Goal: Information Seeking & Learning: Learn about a topic

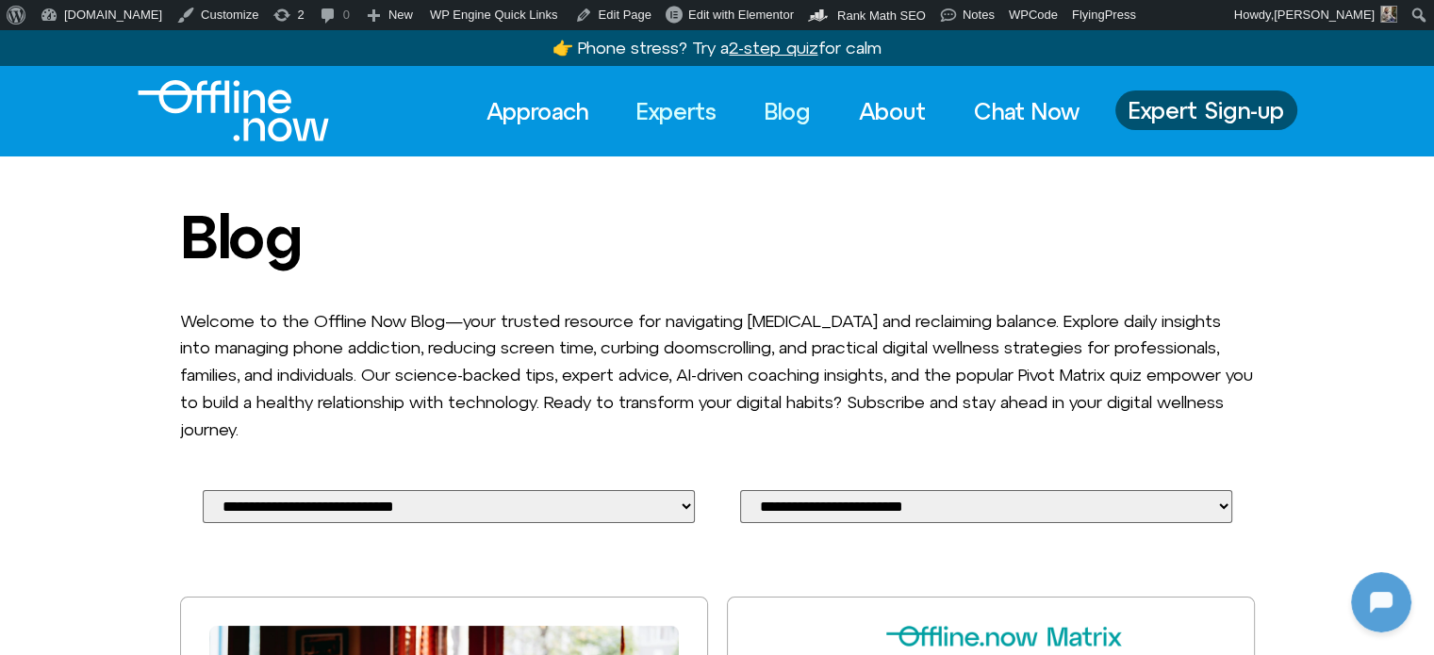
click at [664, 112] on link "Experts" at bounding box center [676, 110] width 114 height 41
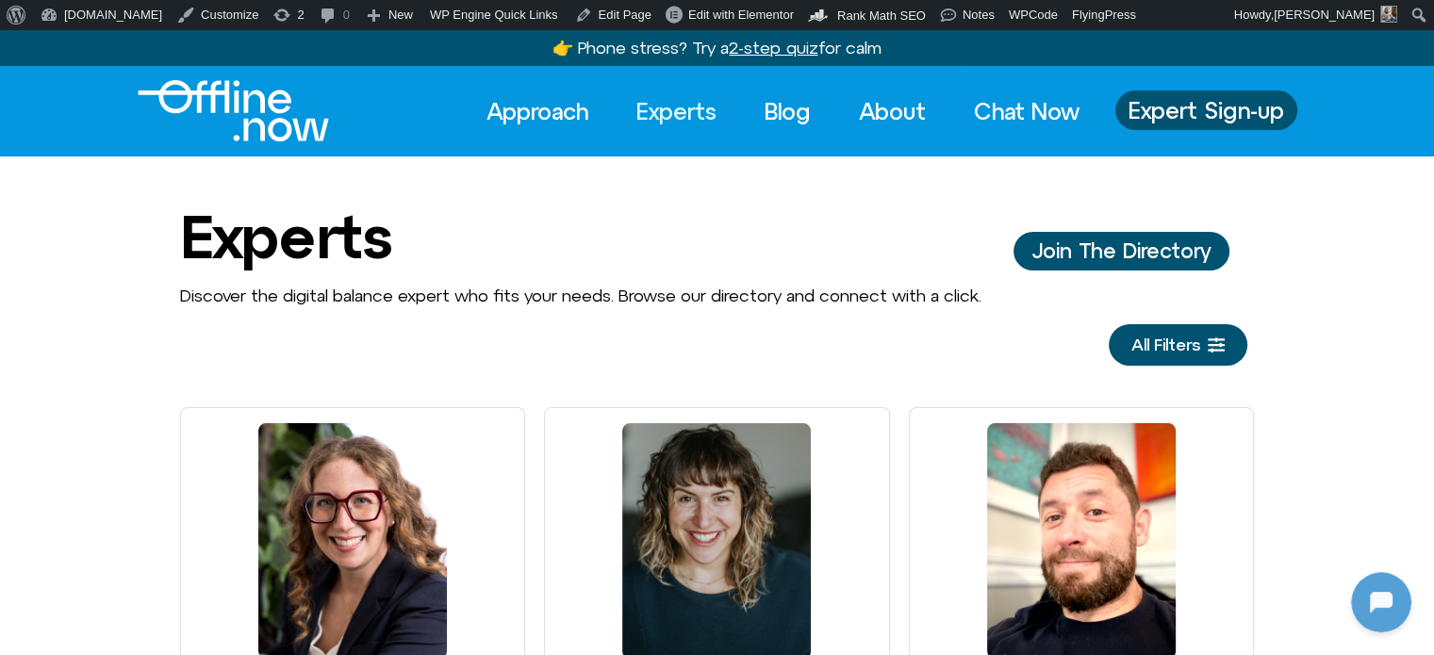
scroll to position [660, 0]
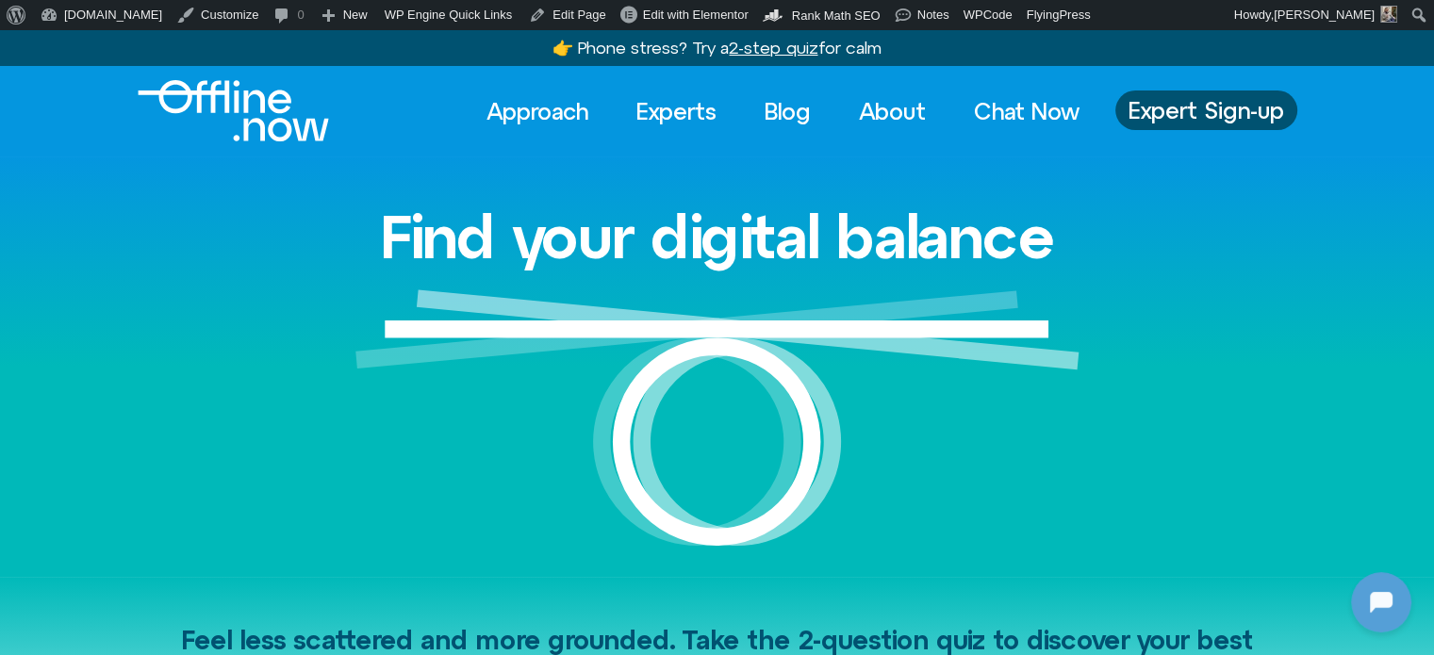
click at [1081, 189] on div "Find your digital balance" at bounding box center [717, 365] width 1074 height 419
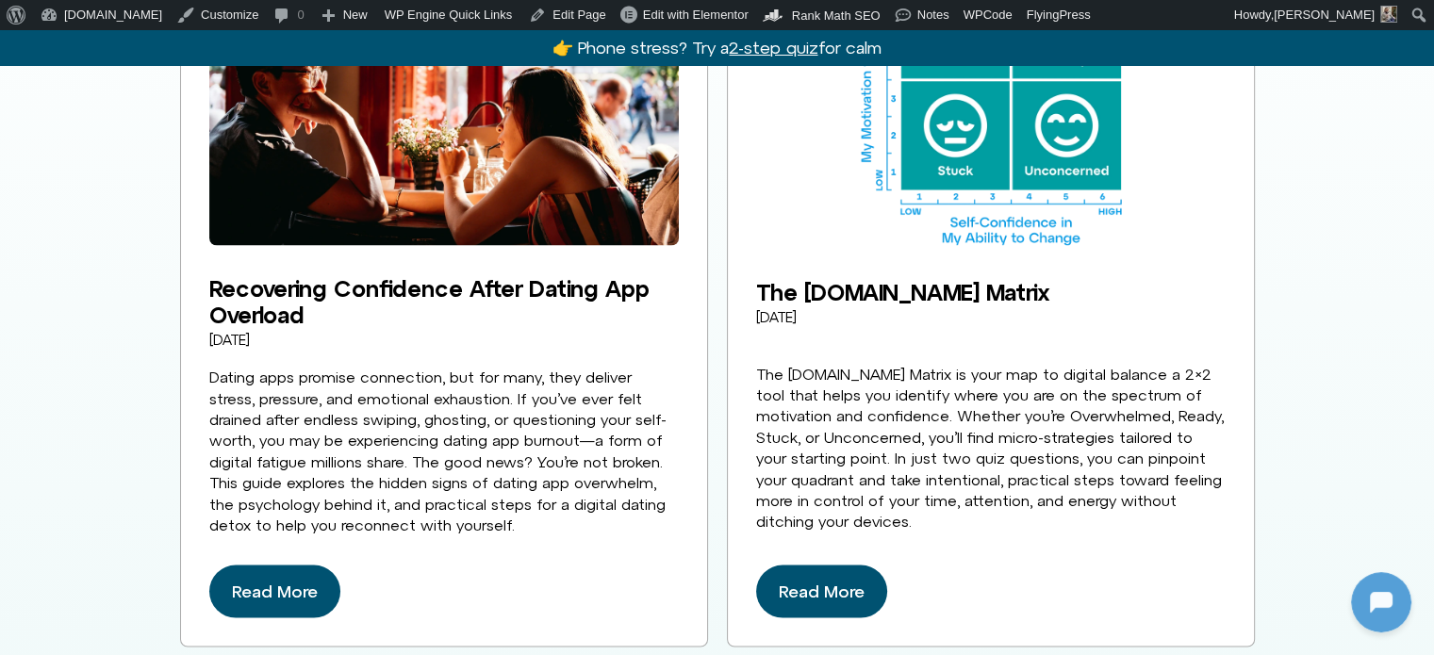
scroll to position [3065, 0]
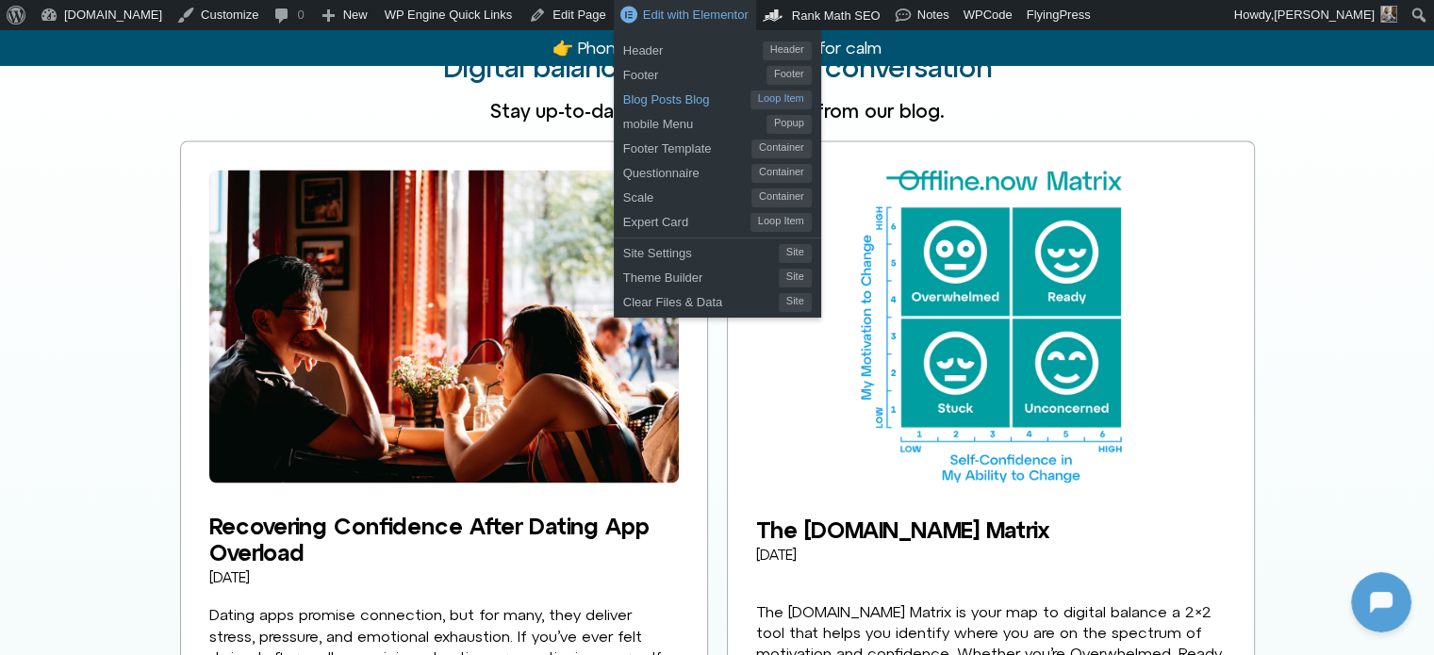
click at [636, 105] on span "Blog Posts Blog" at bounding box center [686, 97] width 127 height 25
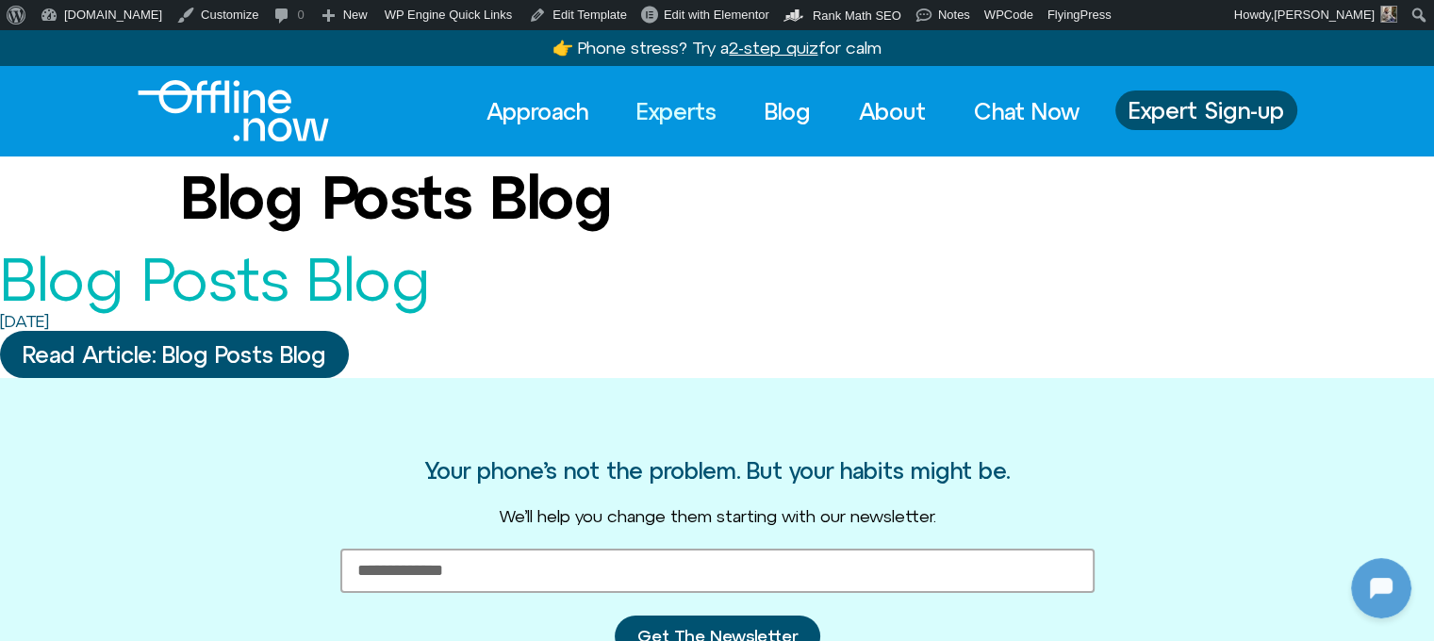
click at [678, 105] on link "Experts" at bounding box center [676, 110] width 114 height 41
click at [294, 95] on img "Logo" at bounding box center [233, 110] width 191 height 61
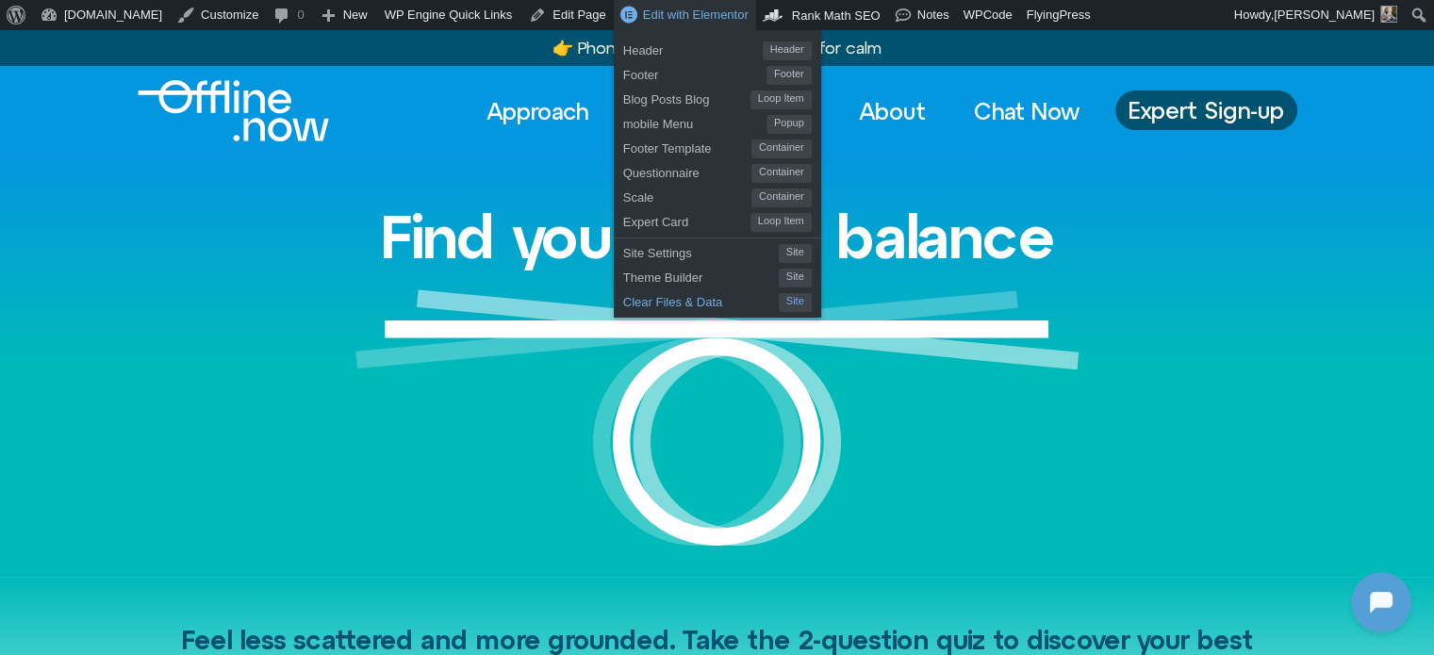
click at [623, 297] on span "Clear Files & Data" at bounding box center [701, 299] width 156 height 25
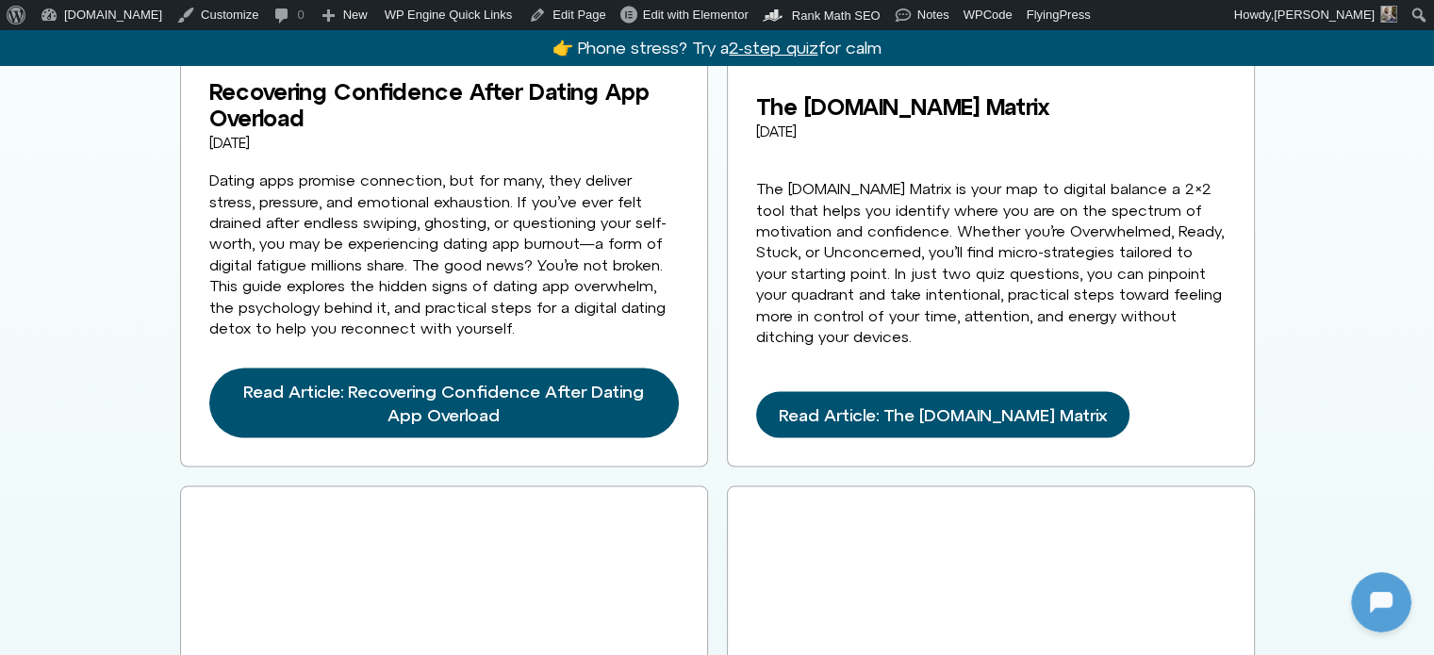
scroll to position [3581, 0]
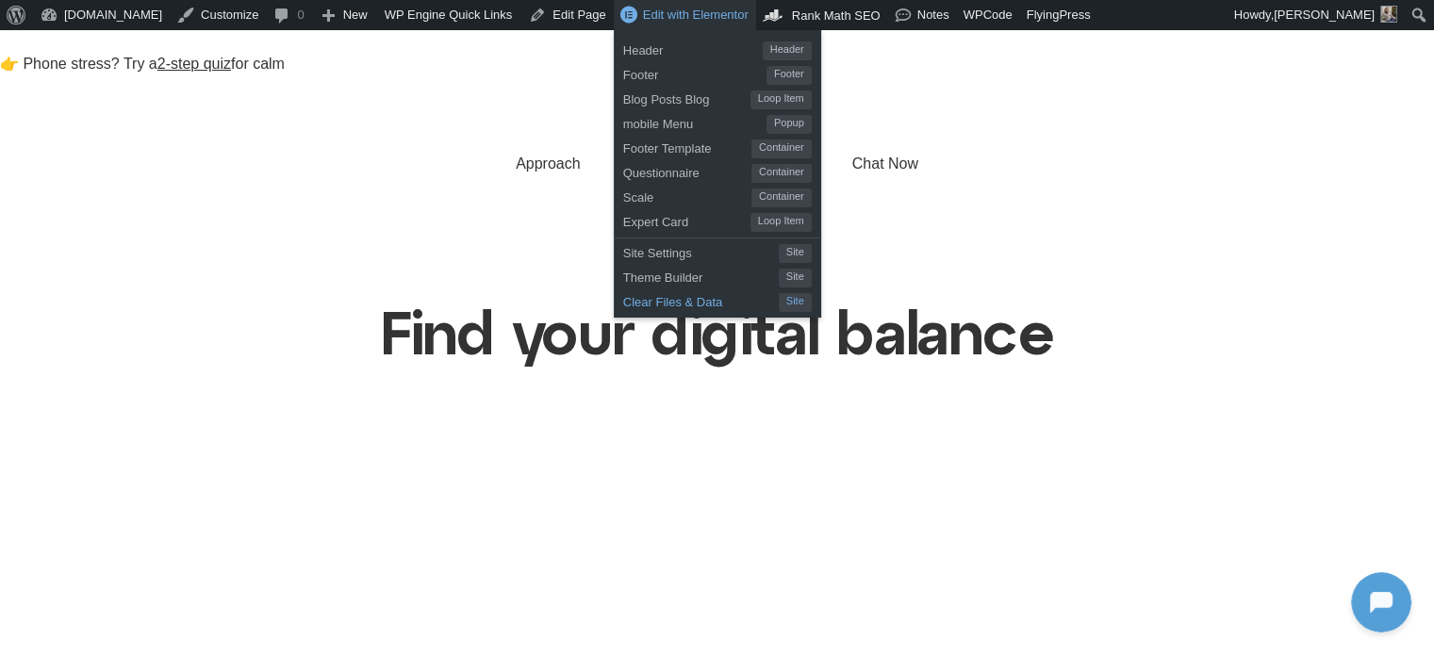
click at [623, 301] on span "Clear Files & Data" at bounding box center [701, 299] width 156 height 25
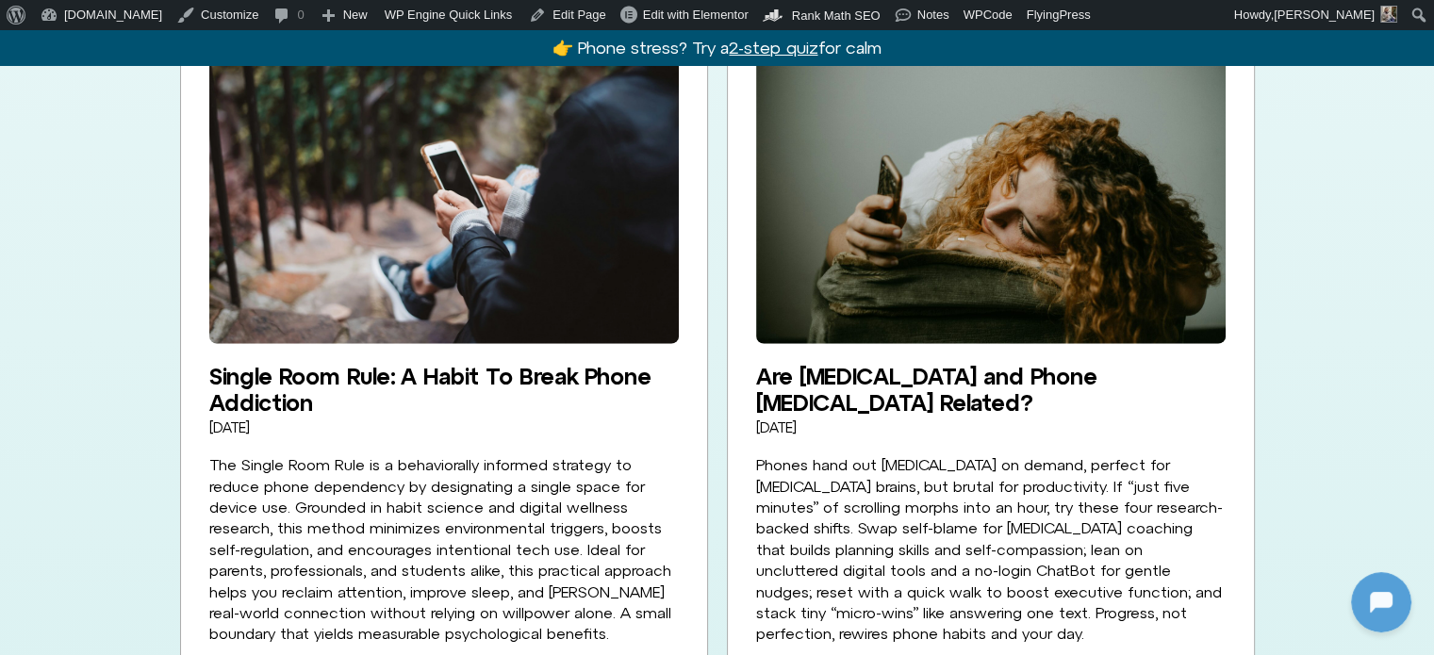
scroll to position [4901, 0]
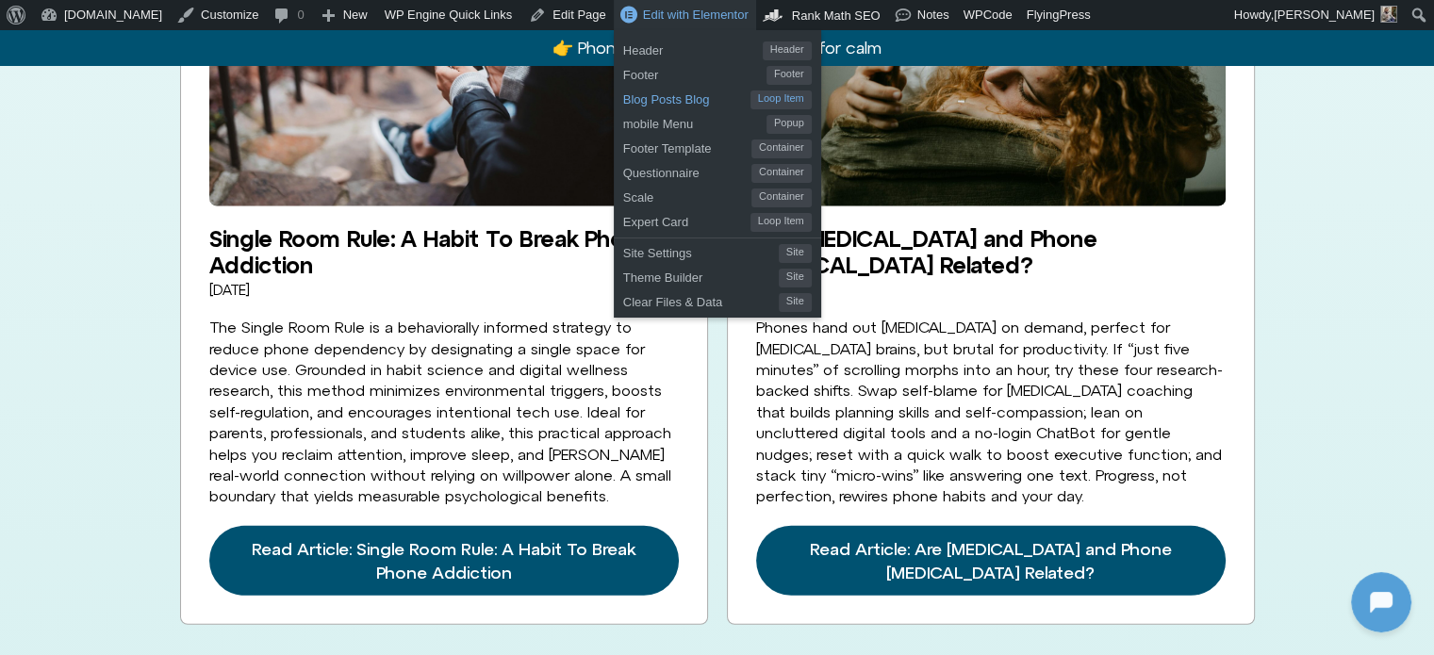
click at [623, 97] on span "Blog Posts Blog" at bounding box center [686, 97] width 127 height 25
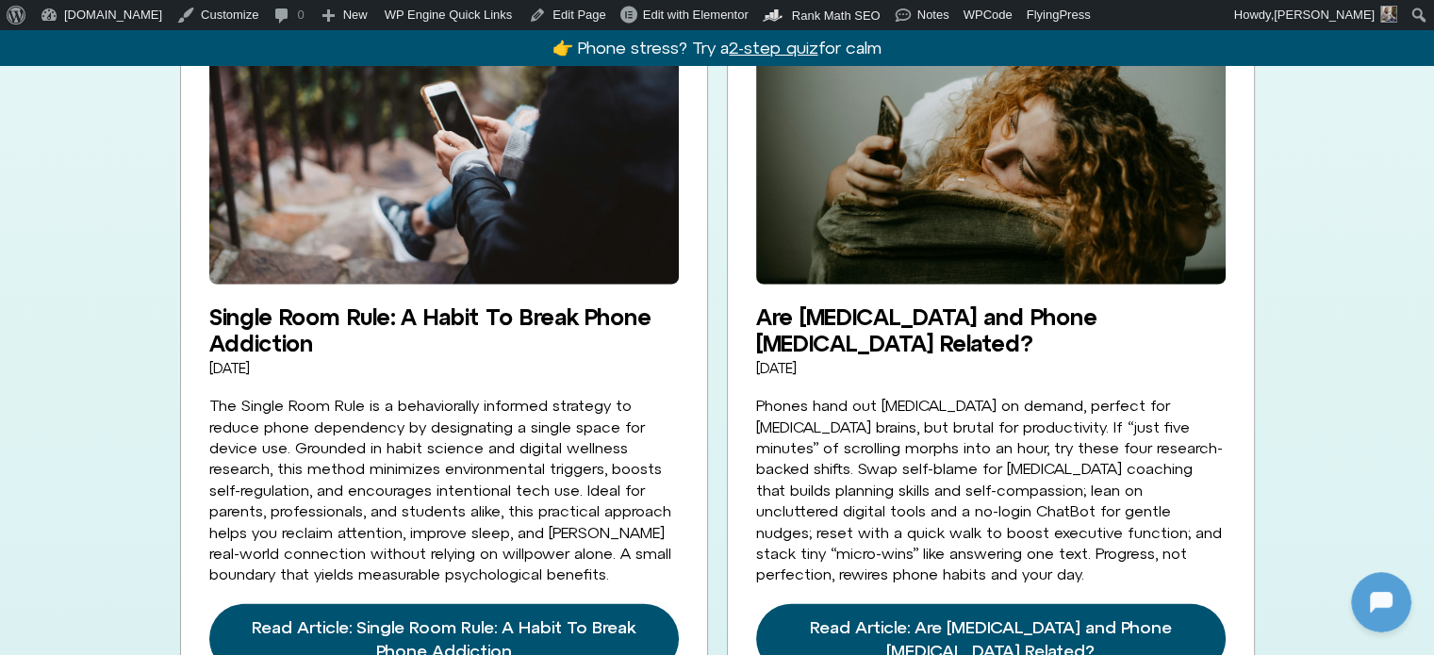
scroll to position [4807, 0]
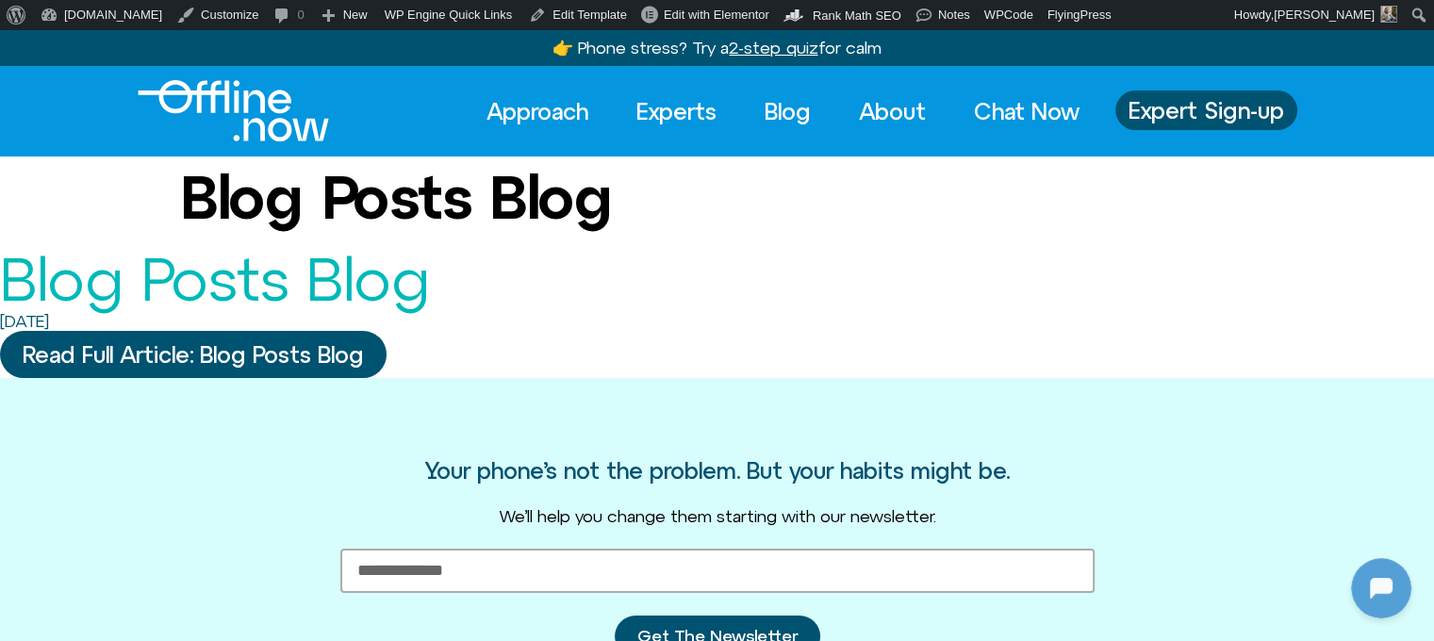
click at [239, 108] on img "Logo" at bounding box center [233, 110] width 191 height 61
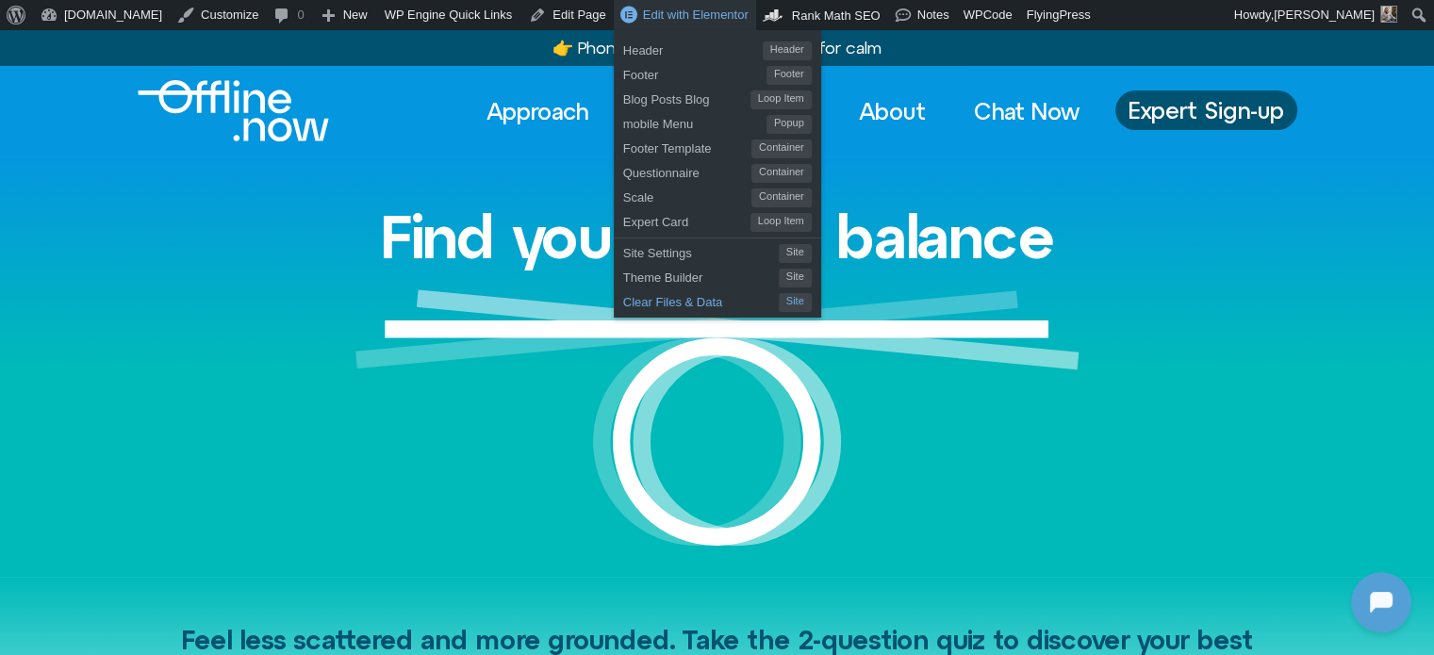
drag, startPoint x: 620, startPoint y: 297, endPoint x: 855, endPoint y: 304, distance: 234.8
click at [623, 296] on span "Clear Files & Data" at bounding box center [701, 299] width 156 height 25
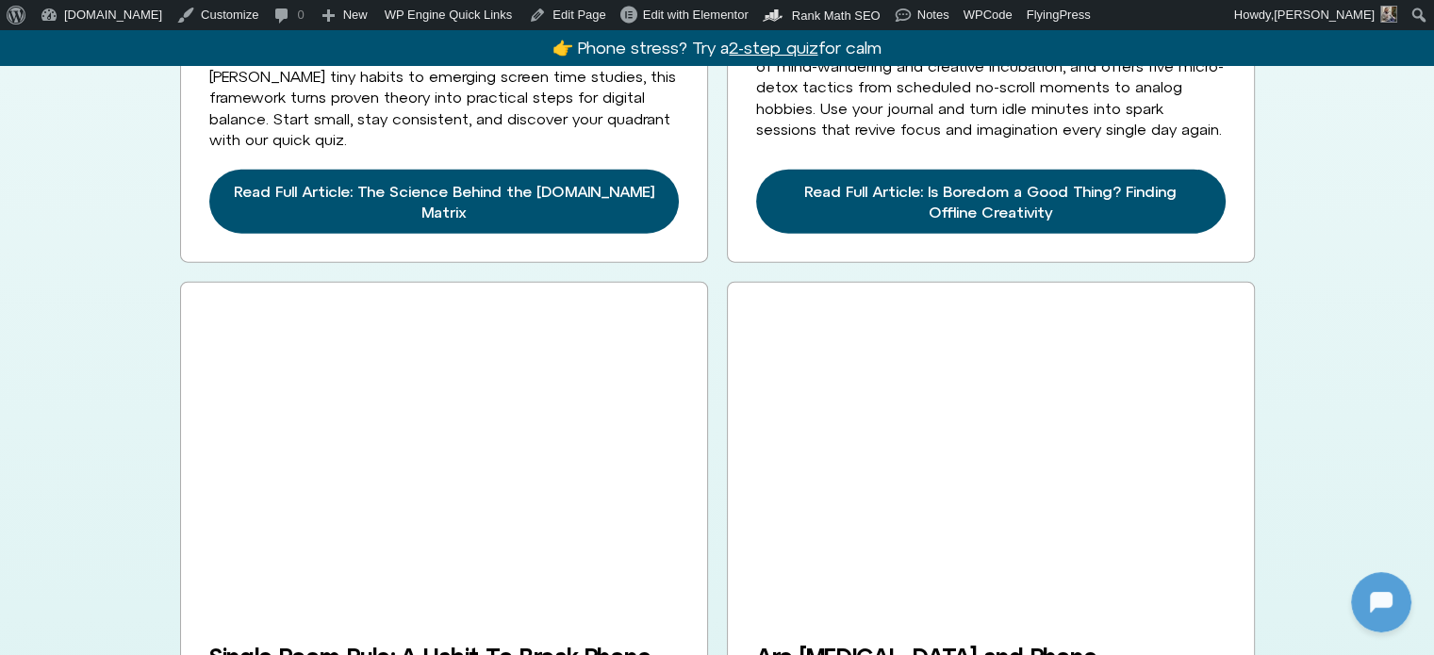
scroll to position [4524, 0]
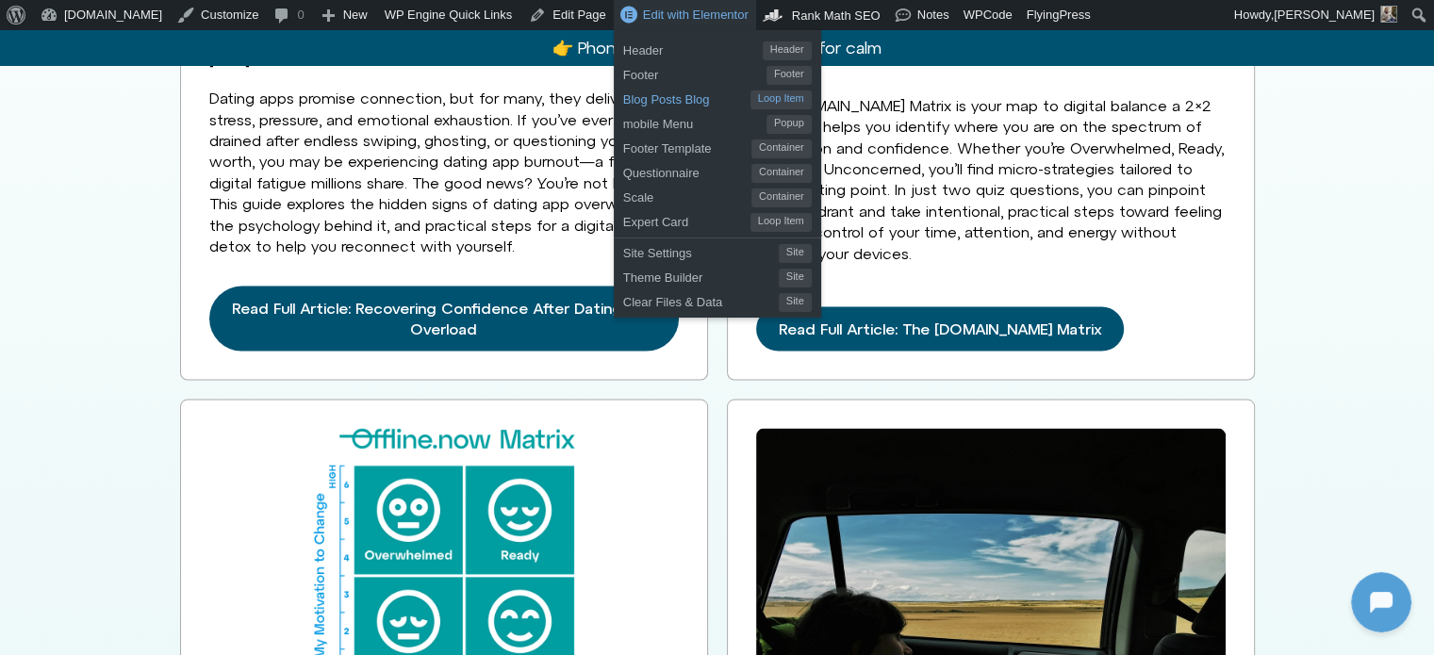
click at [623, 99] on span "Blog Posts Blog" at bounding box center [686, 97] width 127 height 25
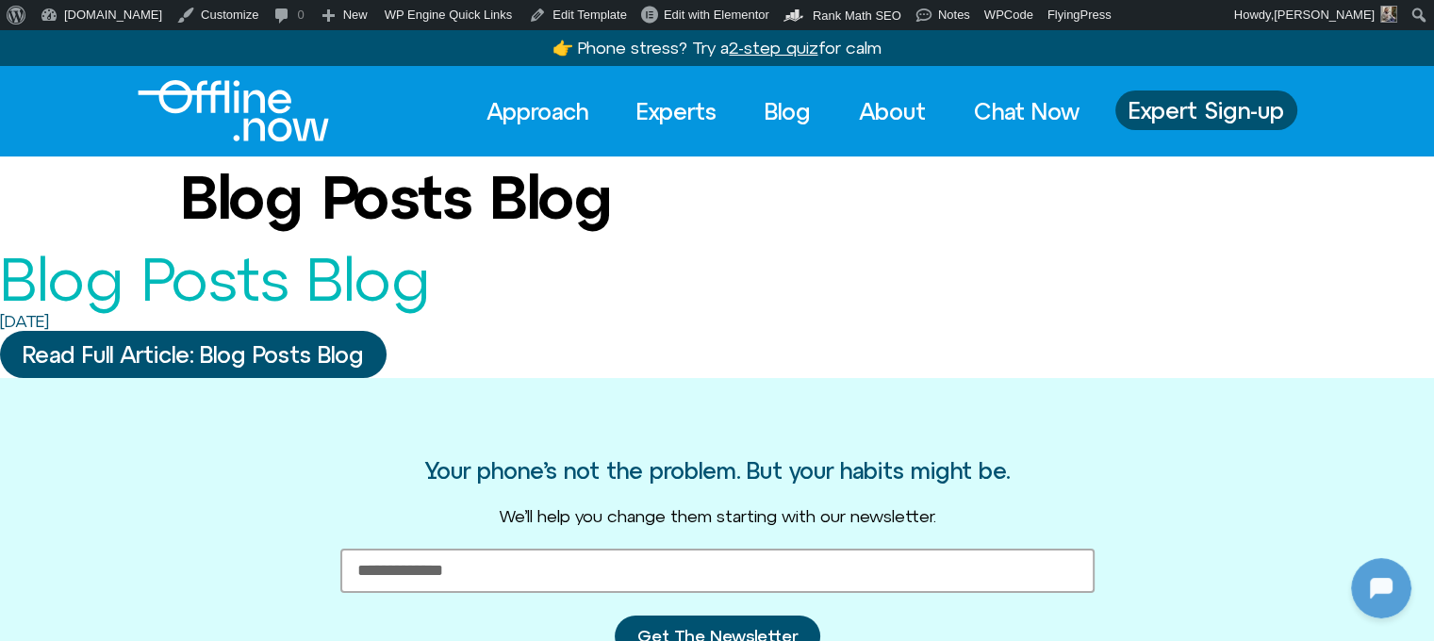
click at [254, 116] on img "Logo" at bounding box center [233, 110] width 191 height 61
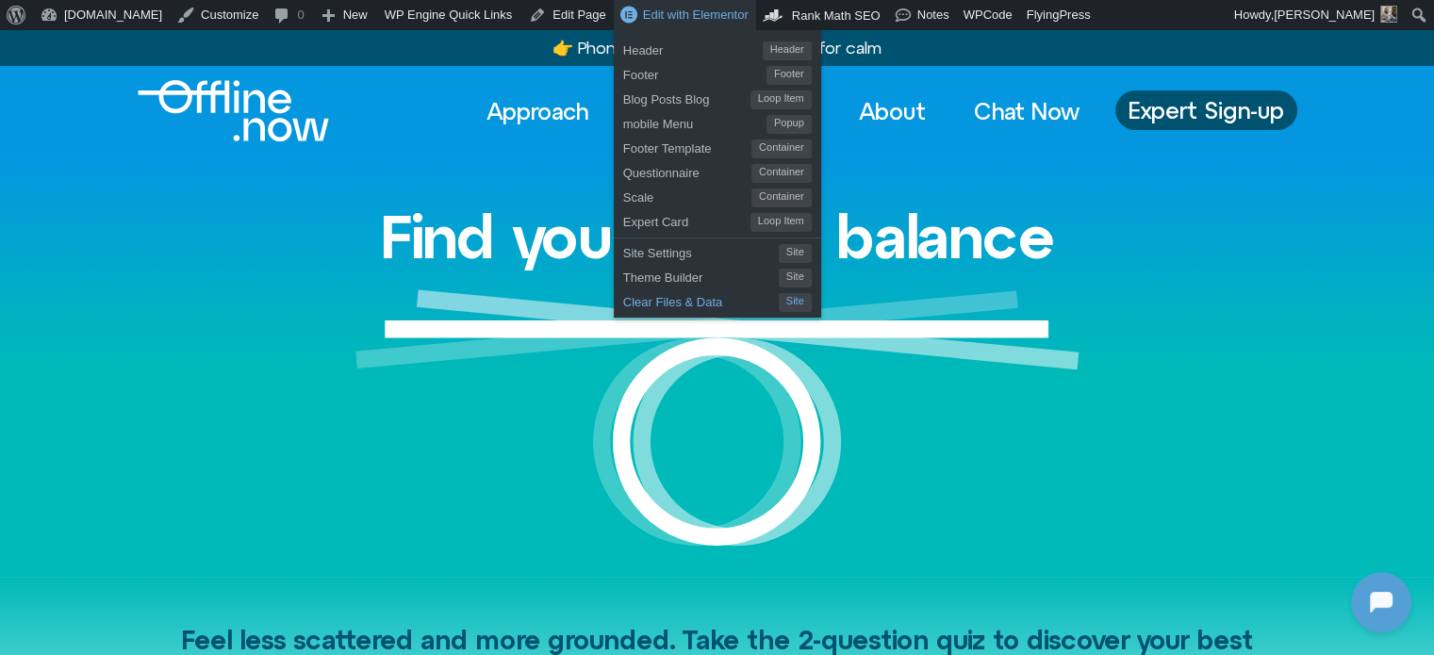
click at [626, 304] on span "Clear Files & Data" at bounding box center [701, 299] width 156 height 25
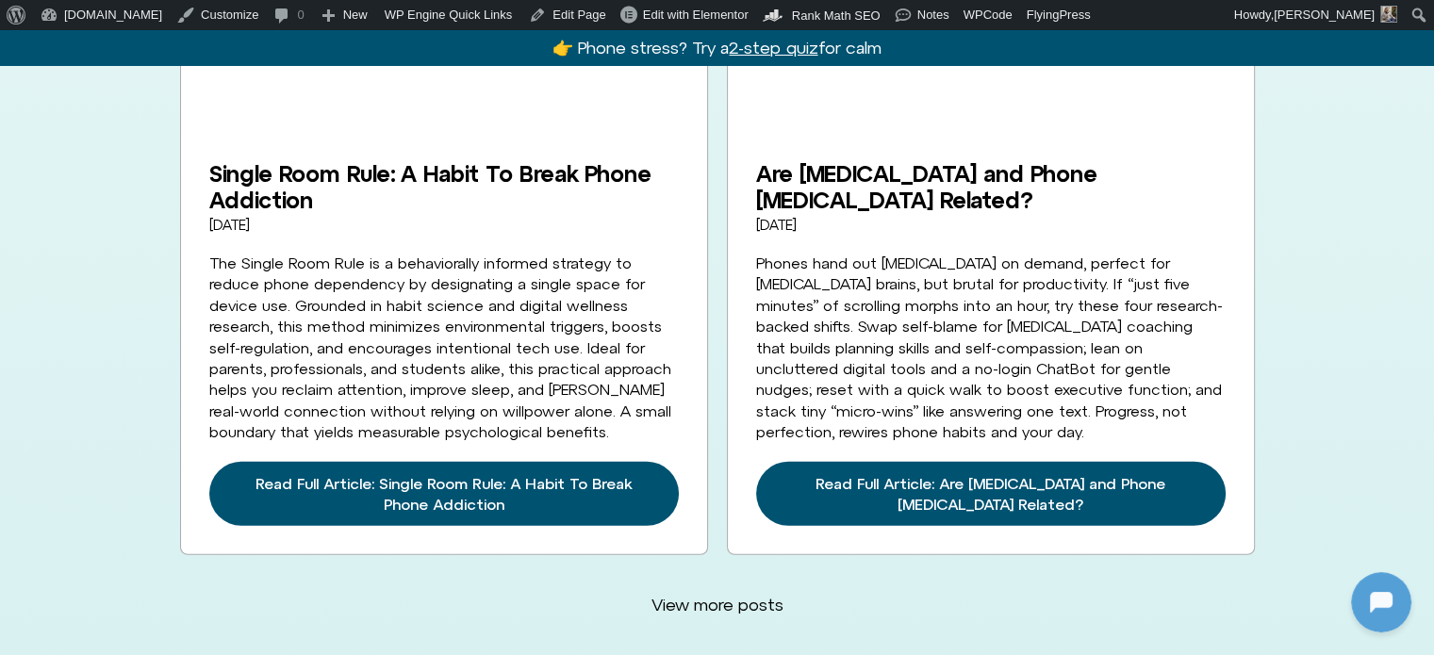
scroll to position [5278, 0]
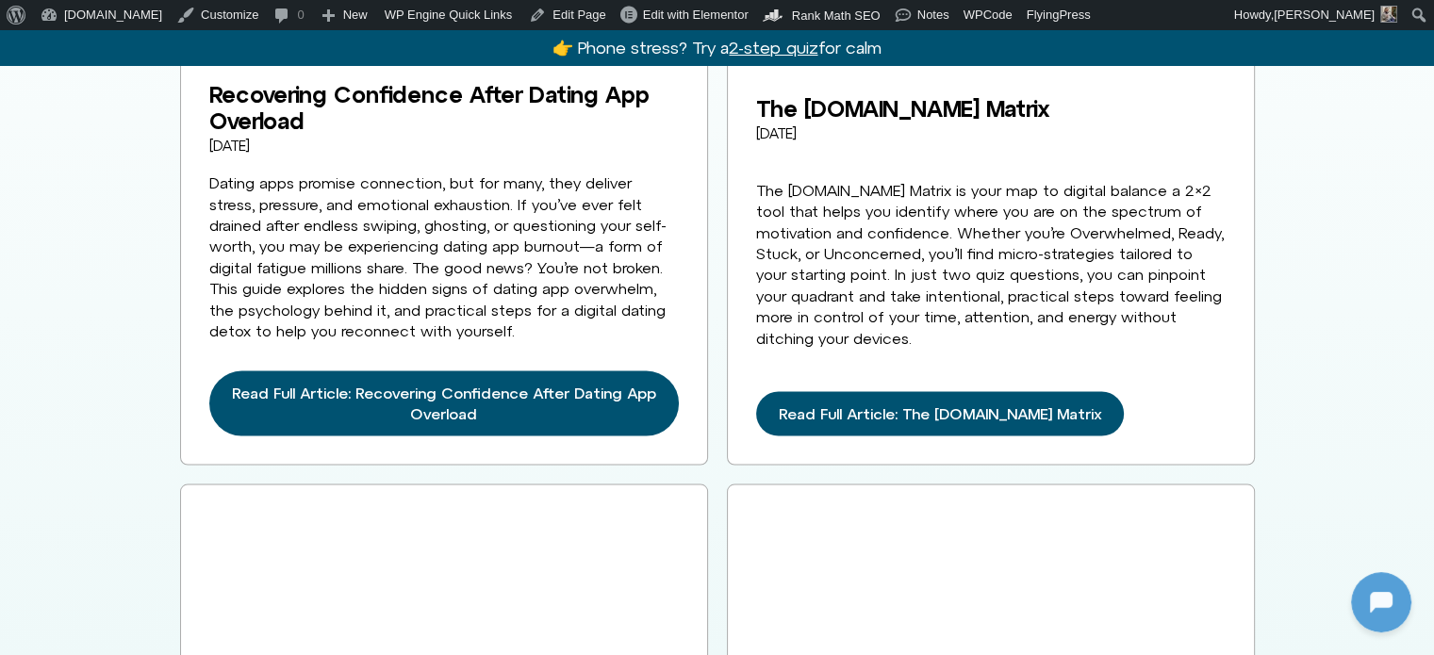
scroll to position [3487, 0]
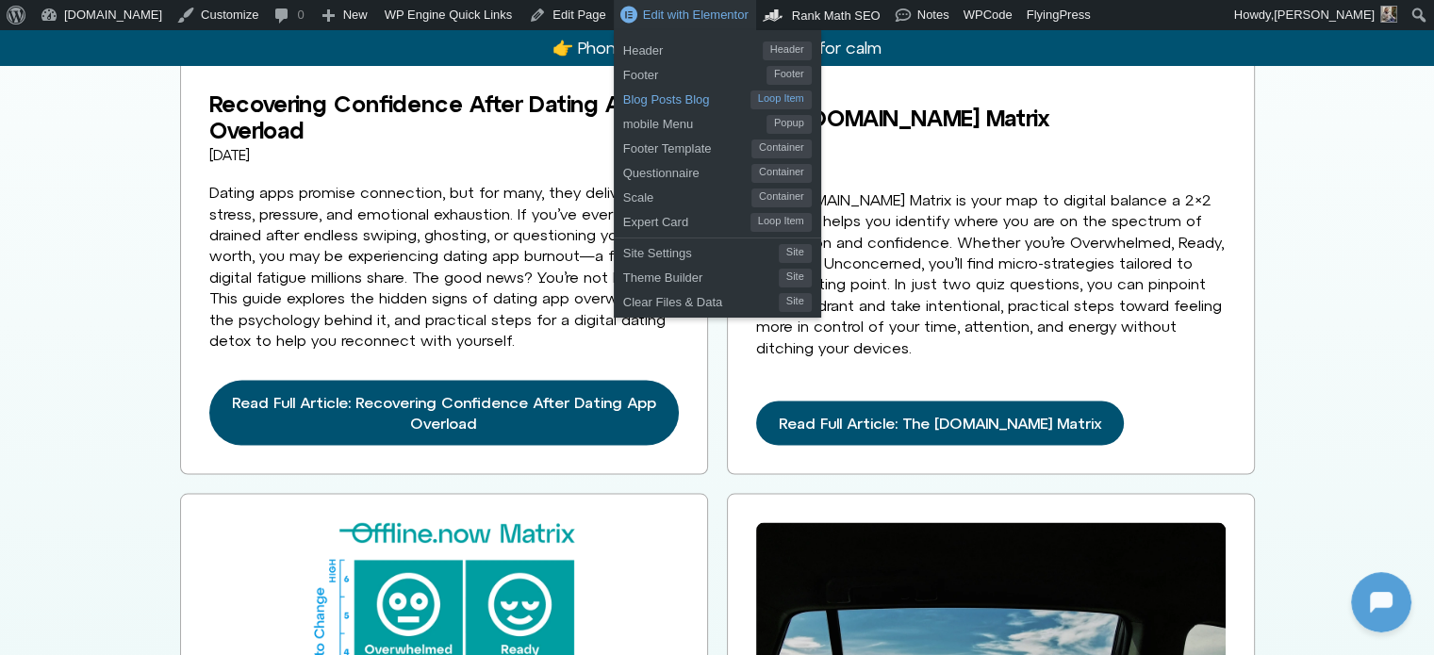
click at [630, 94] on span "Blog Posts Blog" at bounding box center [686, 97] width 127 height 25
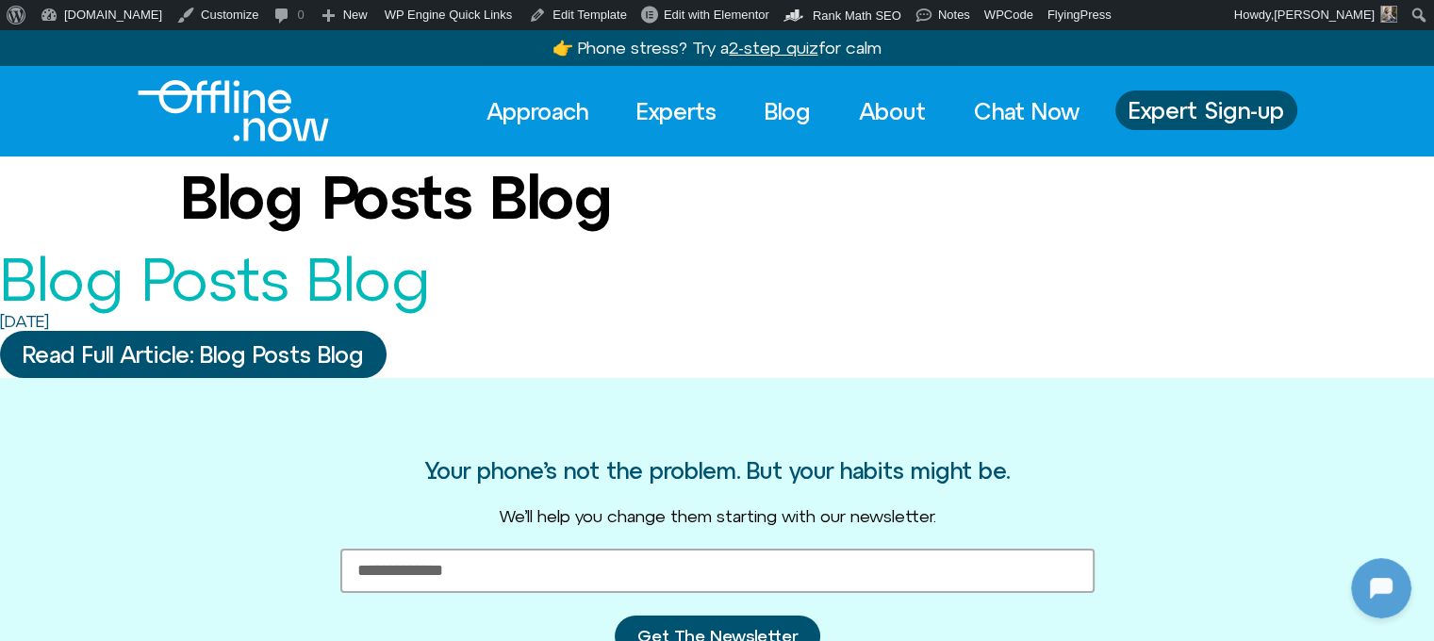
click at [253, 97] on img "Logo" at bounding box center [233, 110] width 191 height 61
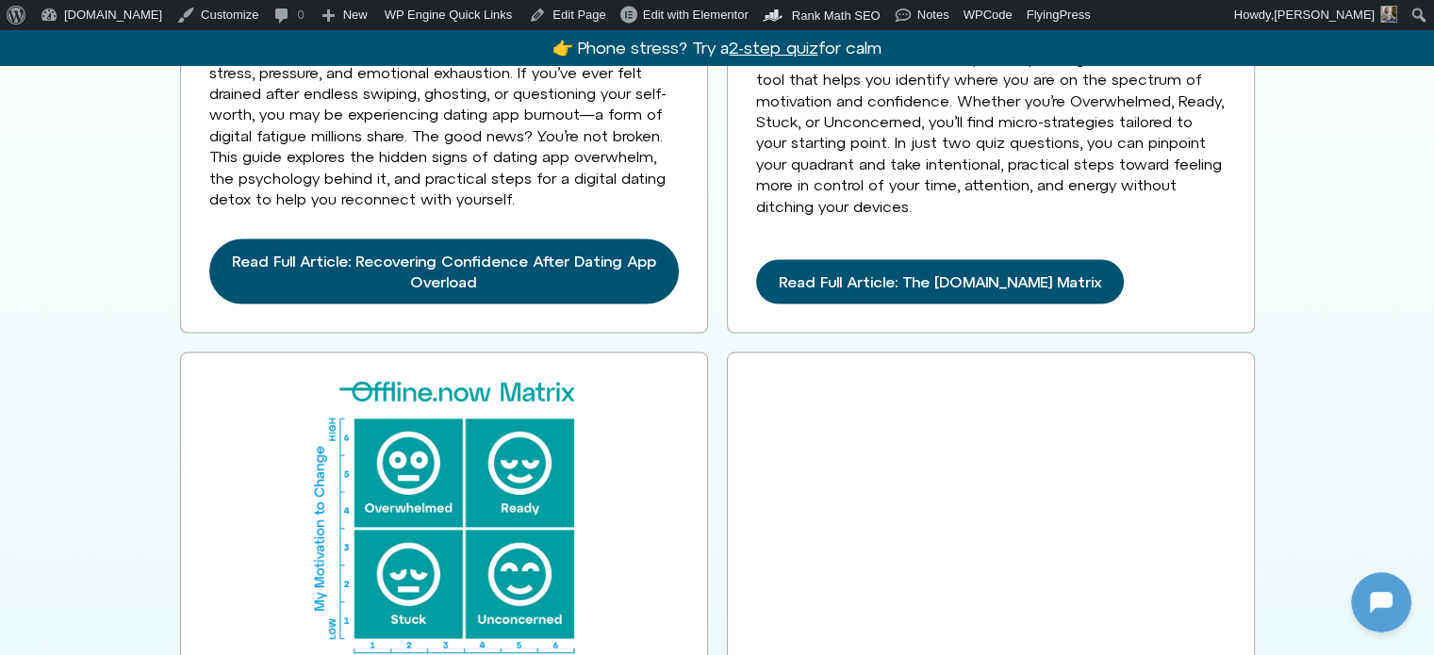
scroll to position [3676, 0]
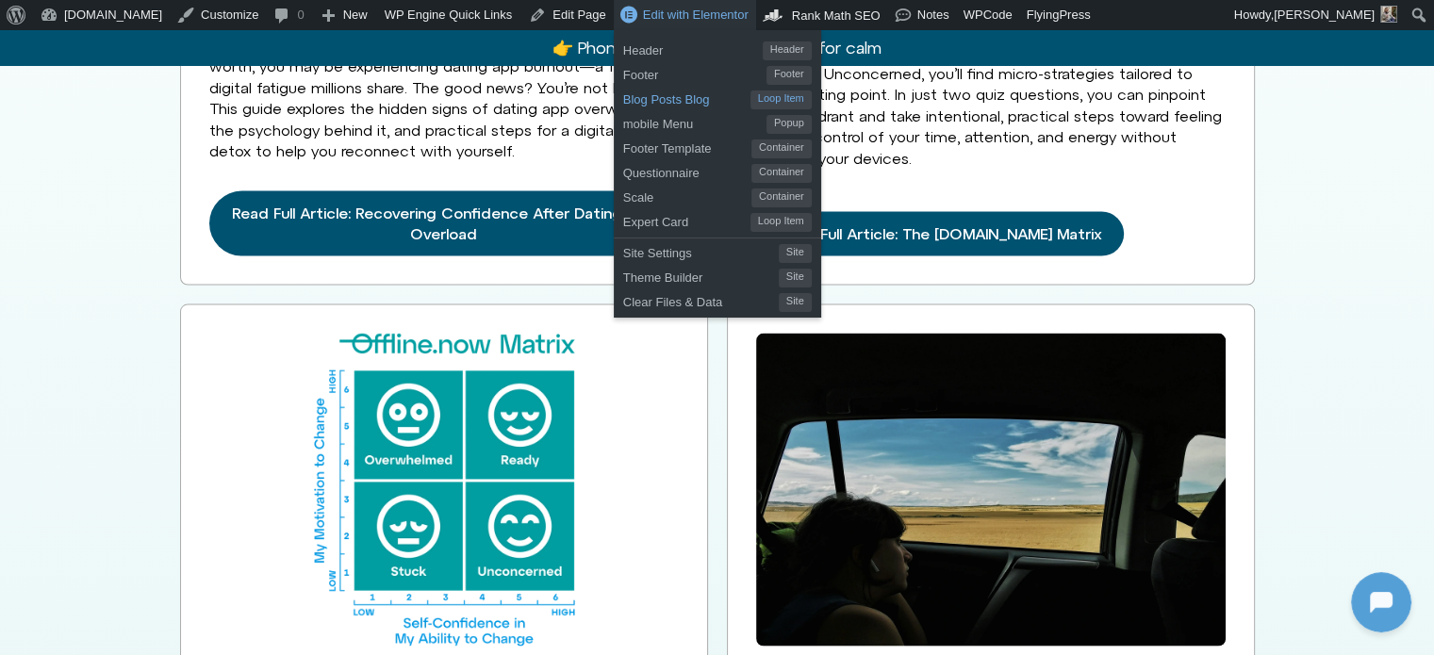
click at [636, 107] on span "Blog Posts Blog" at bounding box center [686, 97] width 127 height 25
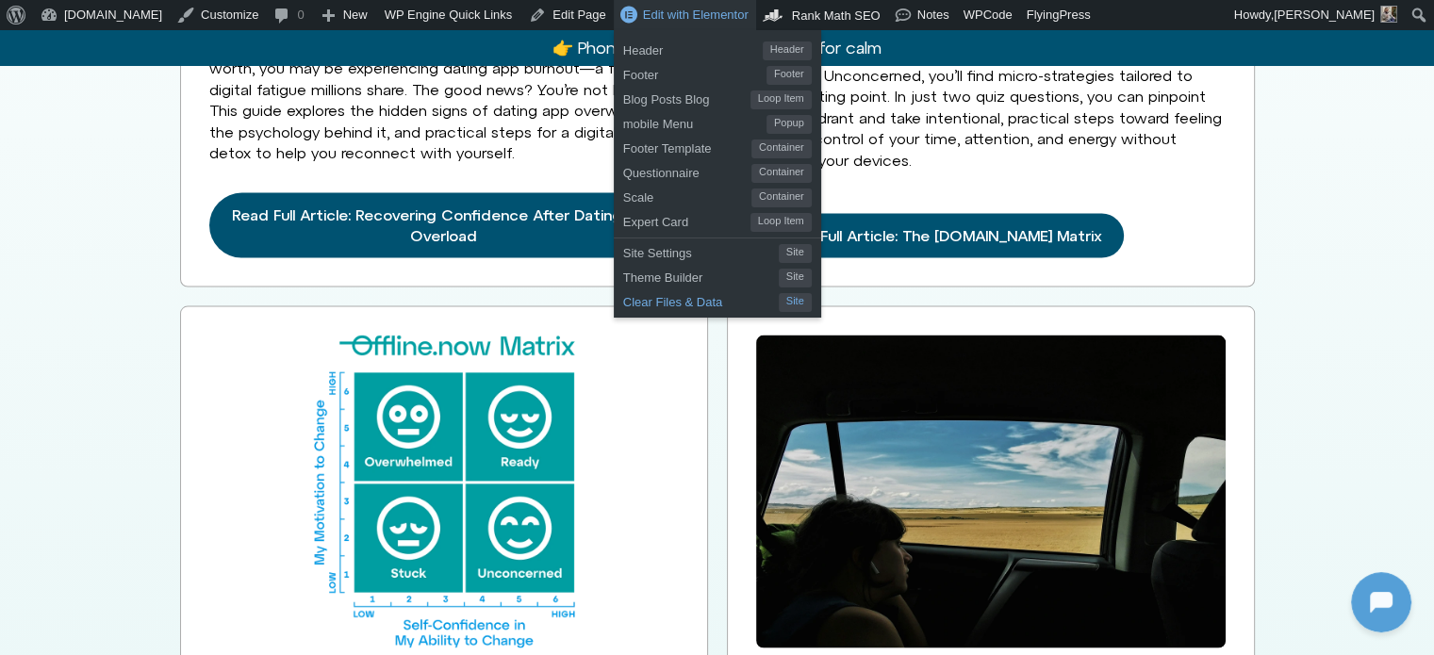
click at [623, 301] on span "Clear Files & Data" at bounding box center [701, 299] width 156 height 25
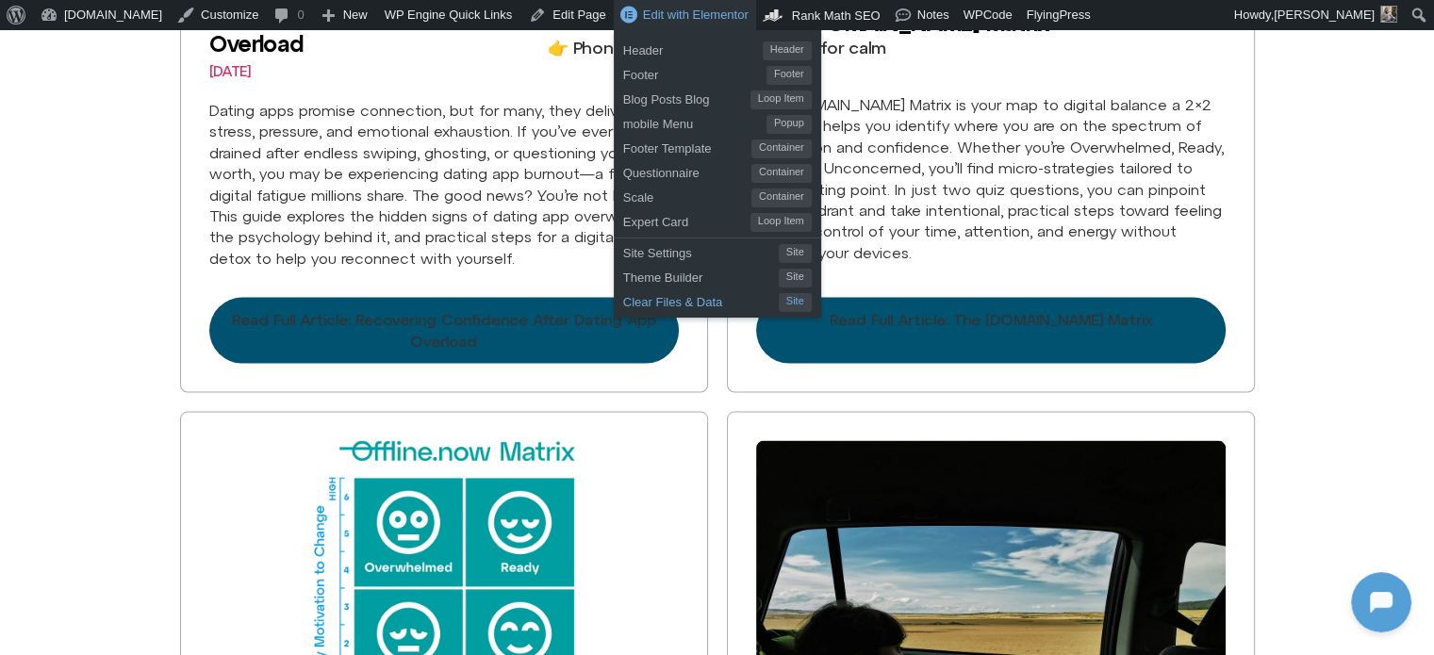
click at [623, 294] on span "Clear Files & Data" at bounding box center [701, 299] width 156 height 25
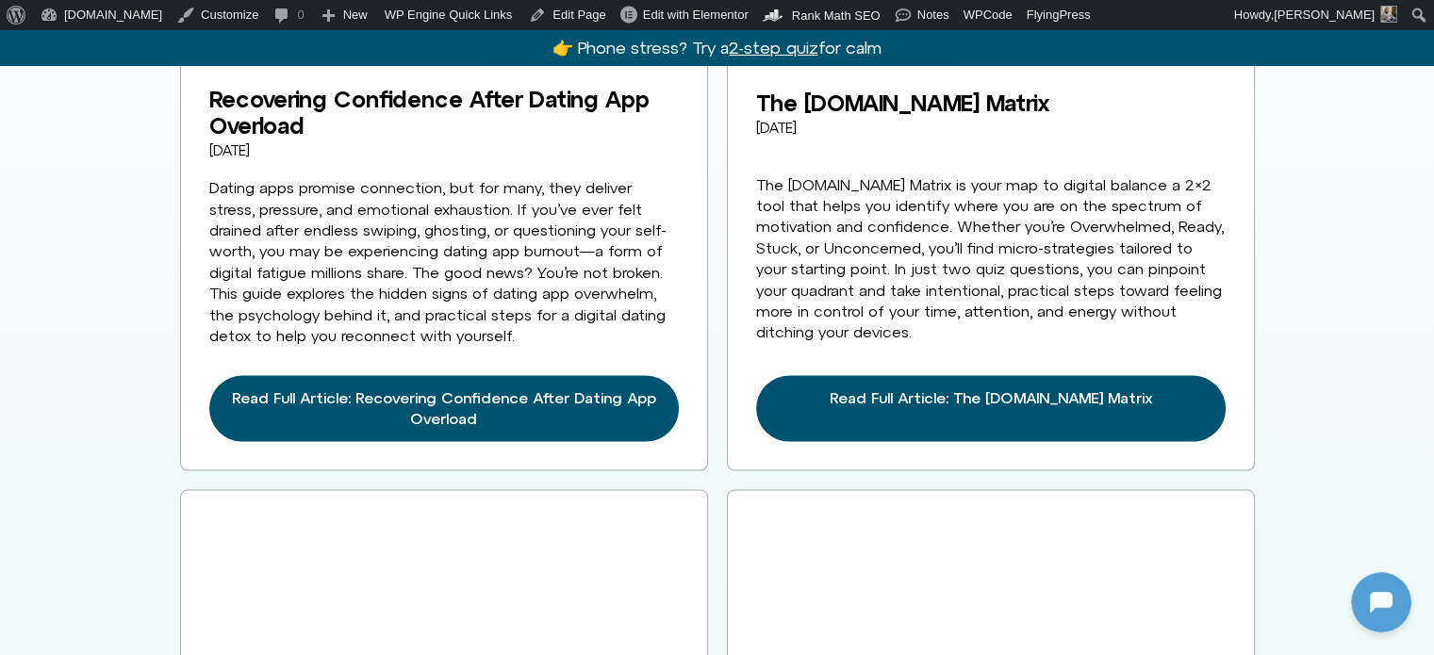
scroll to position [3487, 0]
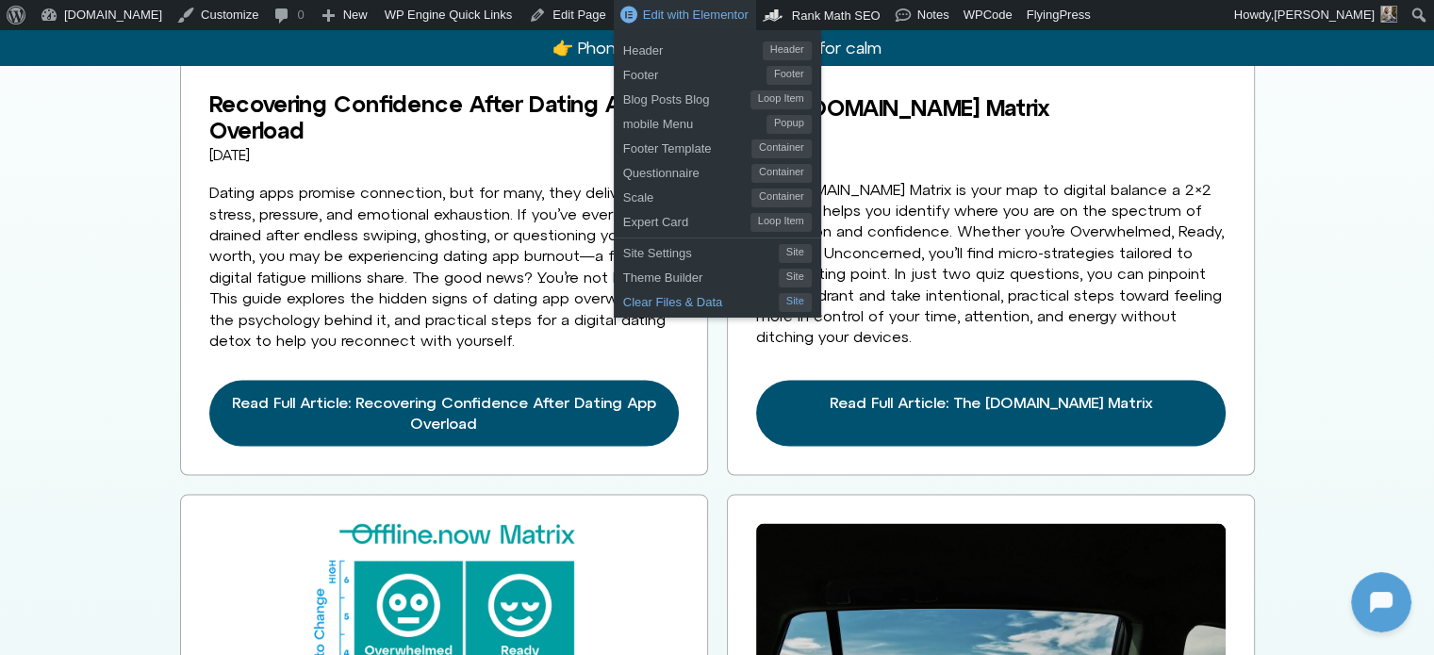
drag, startPoint x: 615, startPoint y: 304, endPoint x: 630, endPoint y: 237, distance: 69.5
click at [623, 303] on span "Clear Files & Data" at bounding box center [701, 299] width 156 height 25
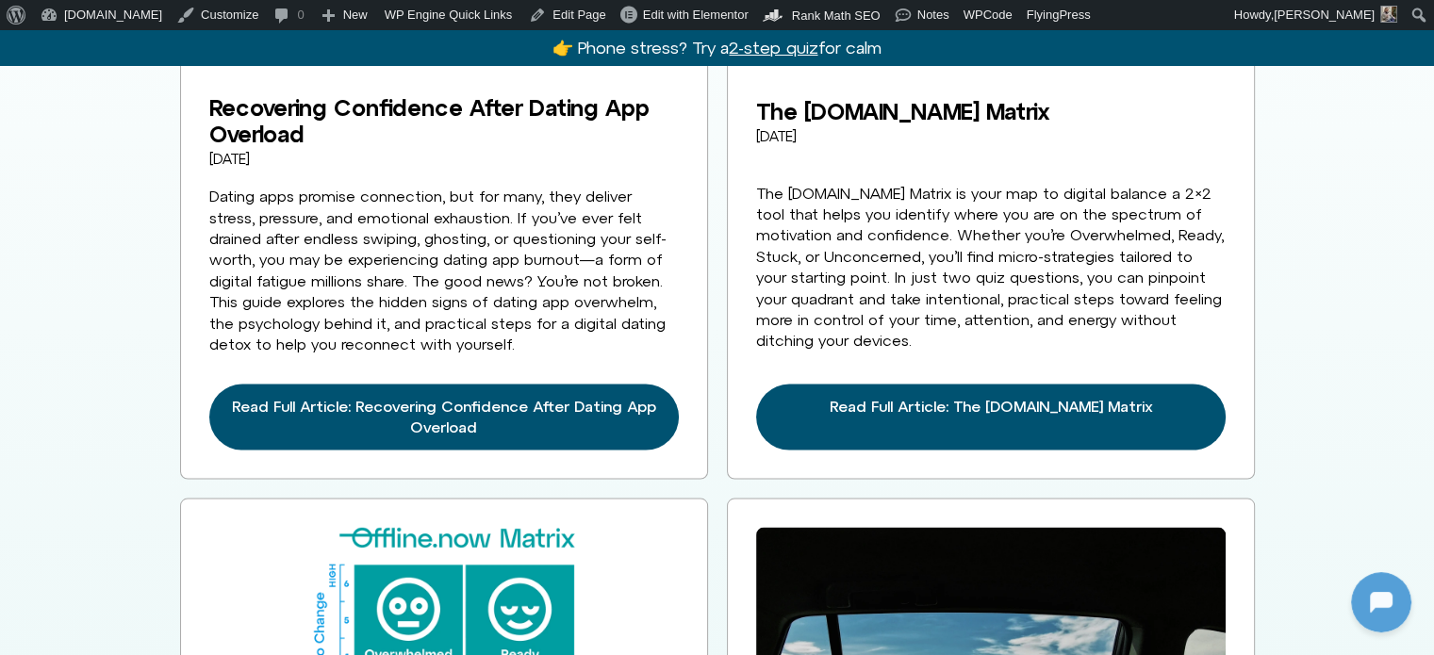
scroll to position [3487, 0]
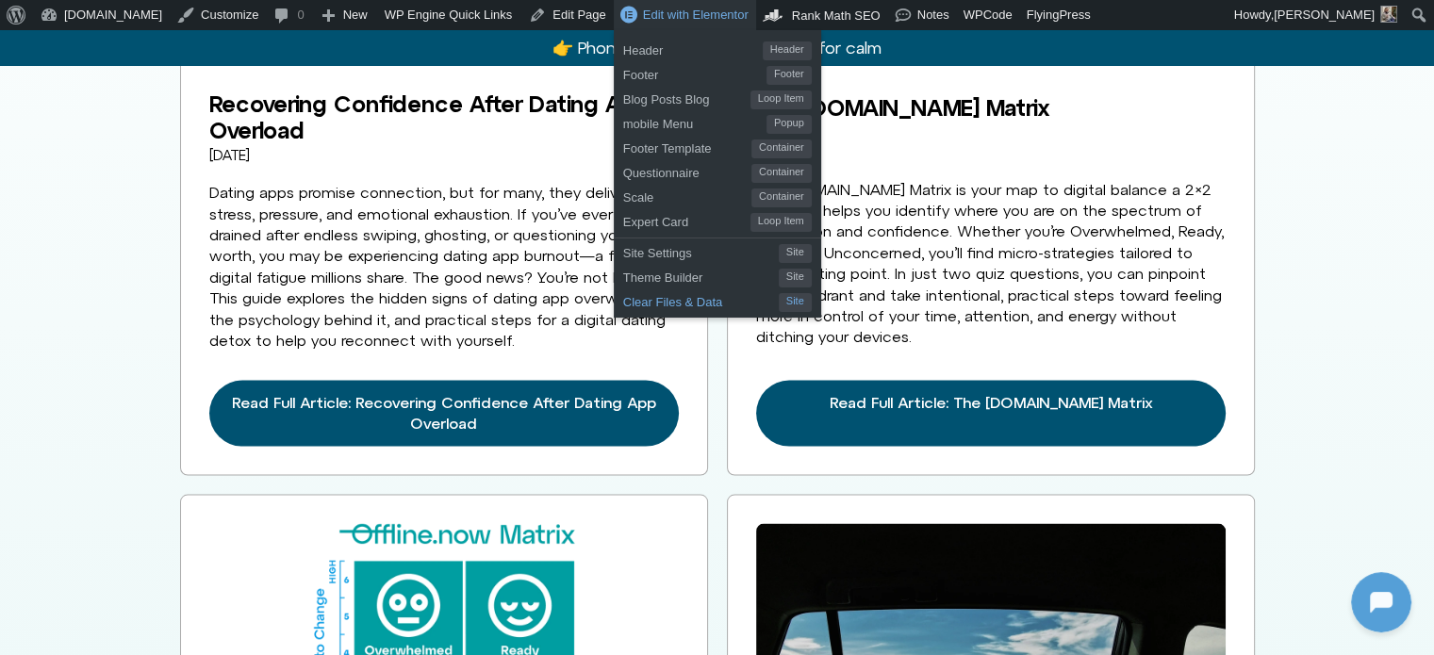
drag, startPoint x: 624, startPoint y: 299, endPoint x: 862, endPoint y: 272, distance: 239.9
click at [624, 299] on span "Clear Files & Data" at bounding box center [701, 299] width 156 height 25
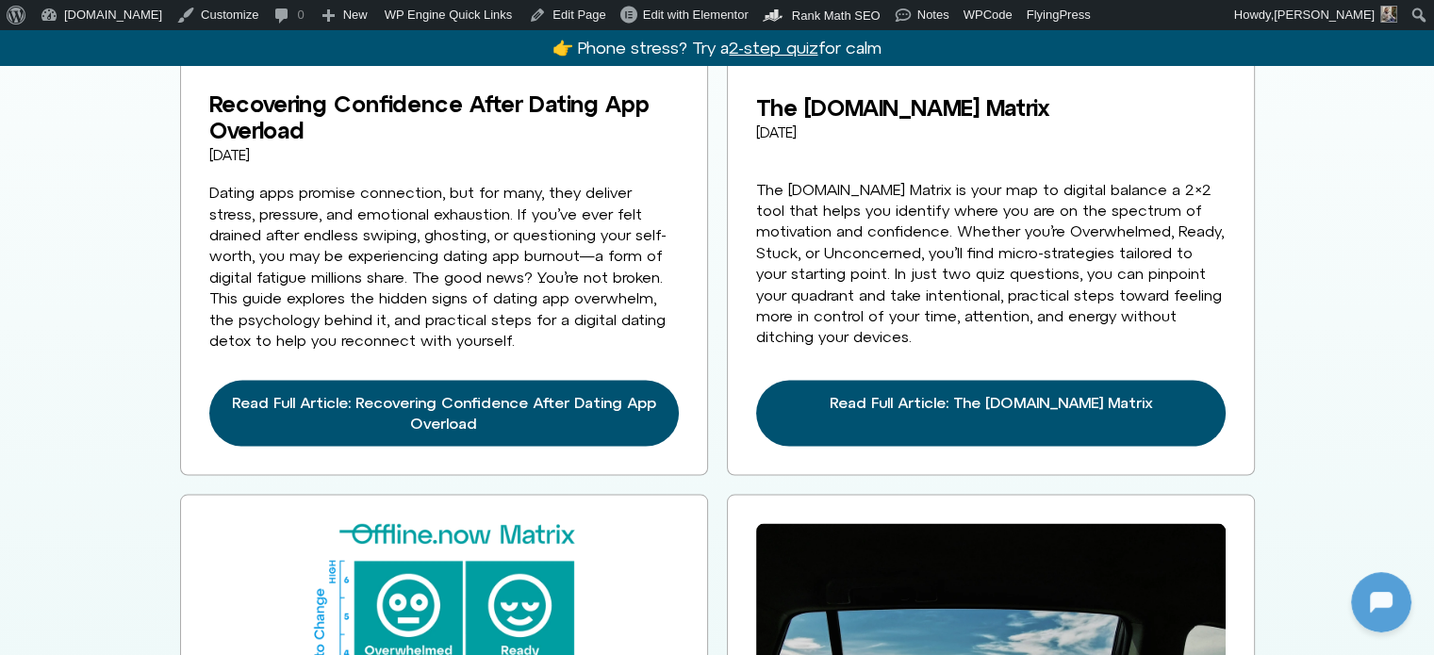
scroll to position [0, 0]
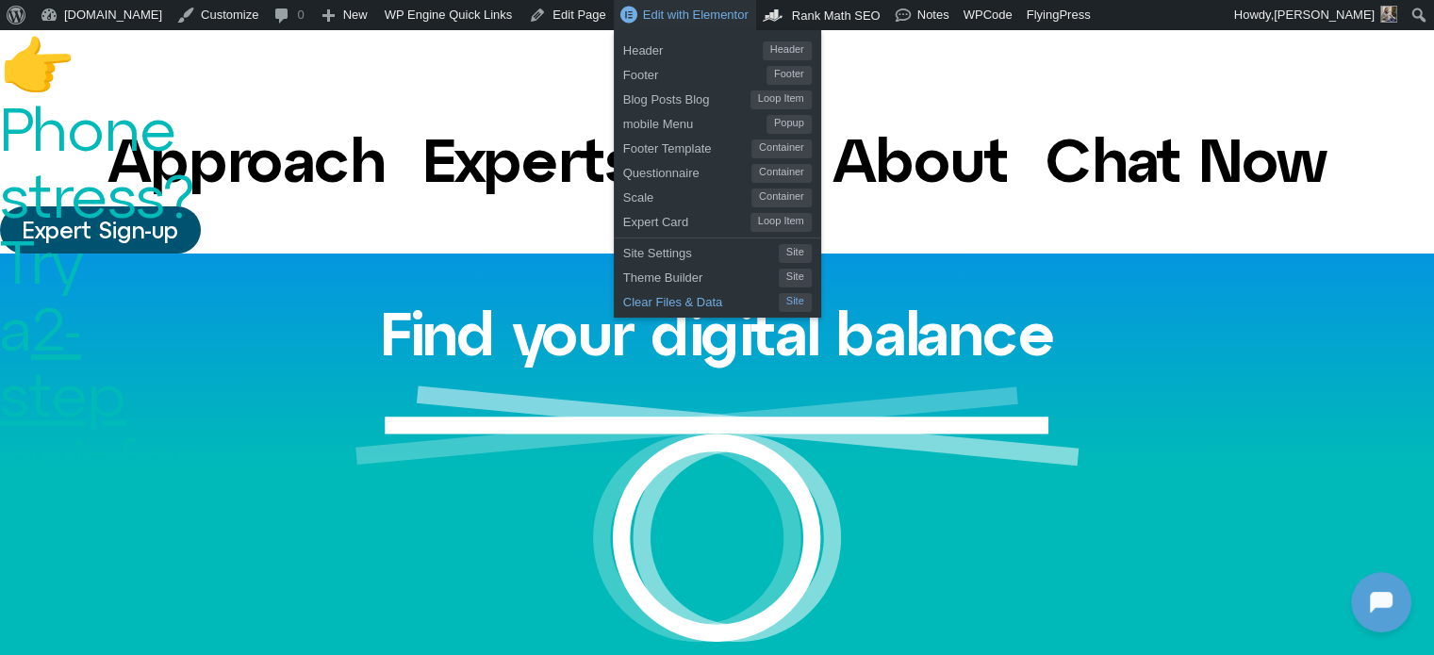
click at [623, 300] on span "Clear Files & Data" at bounding box center [701, 299] width 156 height 25
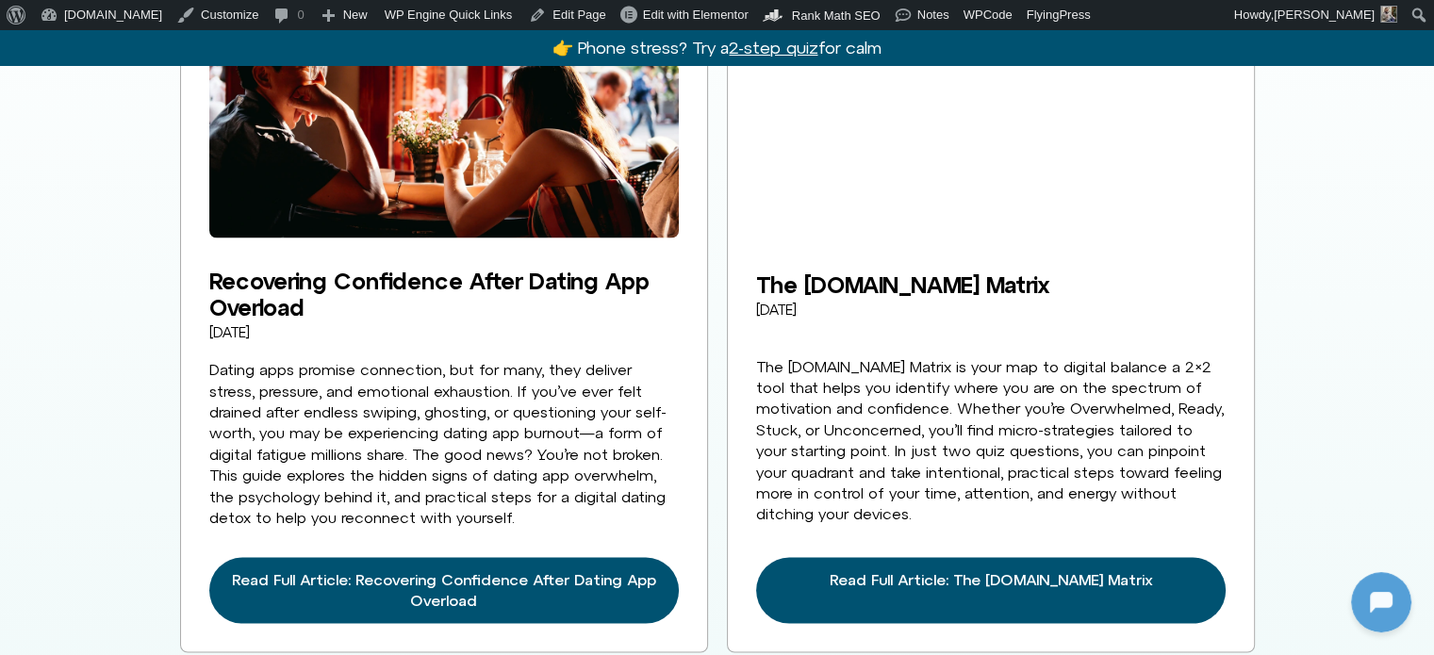
scroll to position [3393, 0]
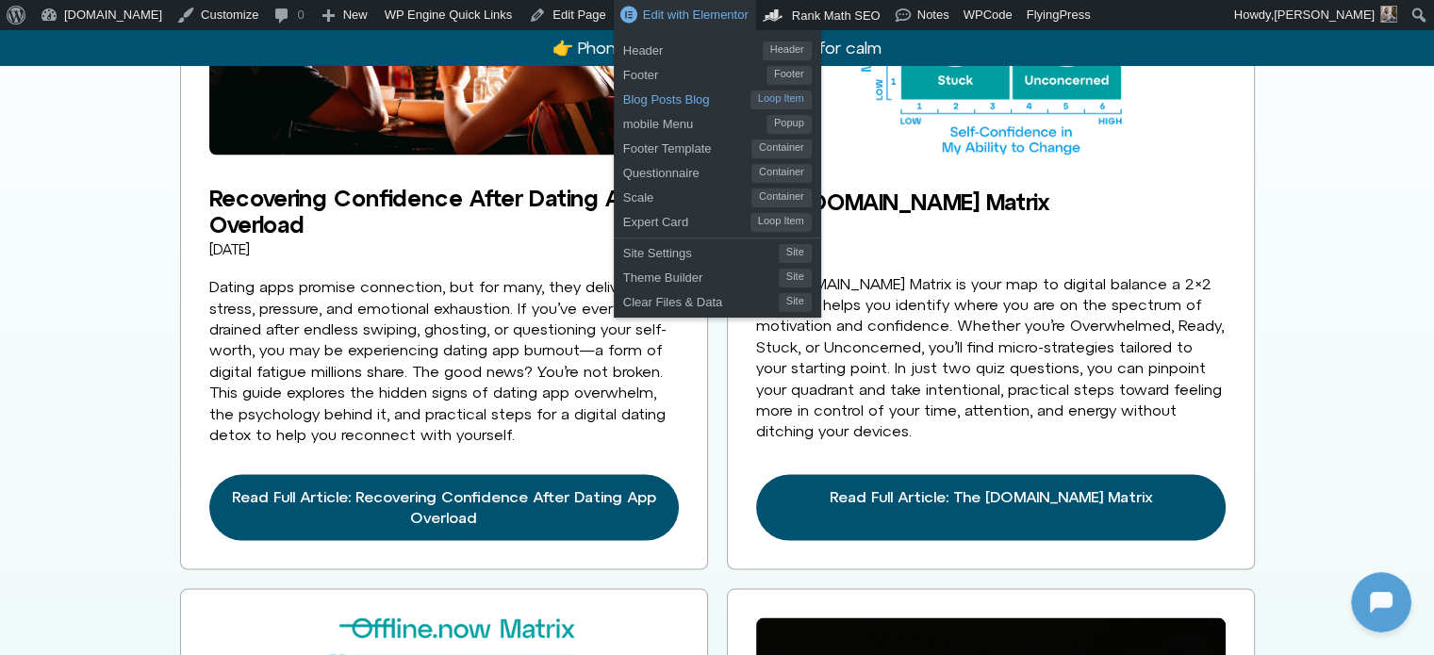
drag, startPoint x: 608, startPoint y: 103, endPoint x: 910, endPoint y: 93, distance: 302.7
click at [623, 102] on span "Blog Posts Blog" at bounding box center [686, 97] width 127 height 25
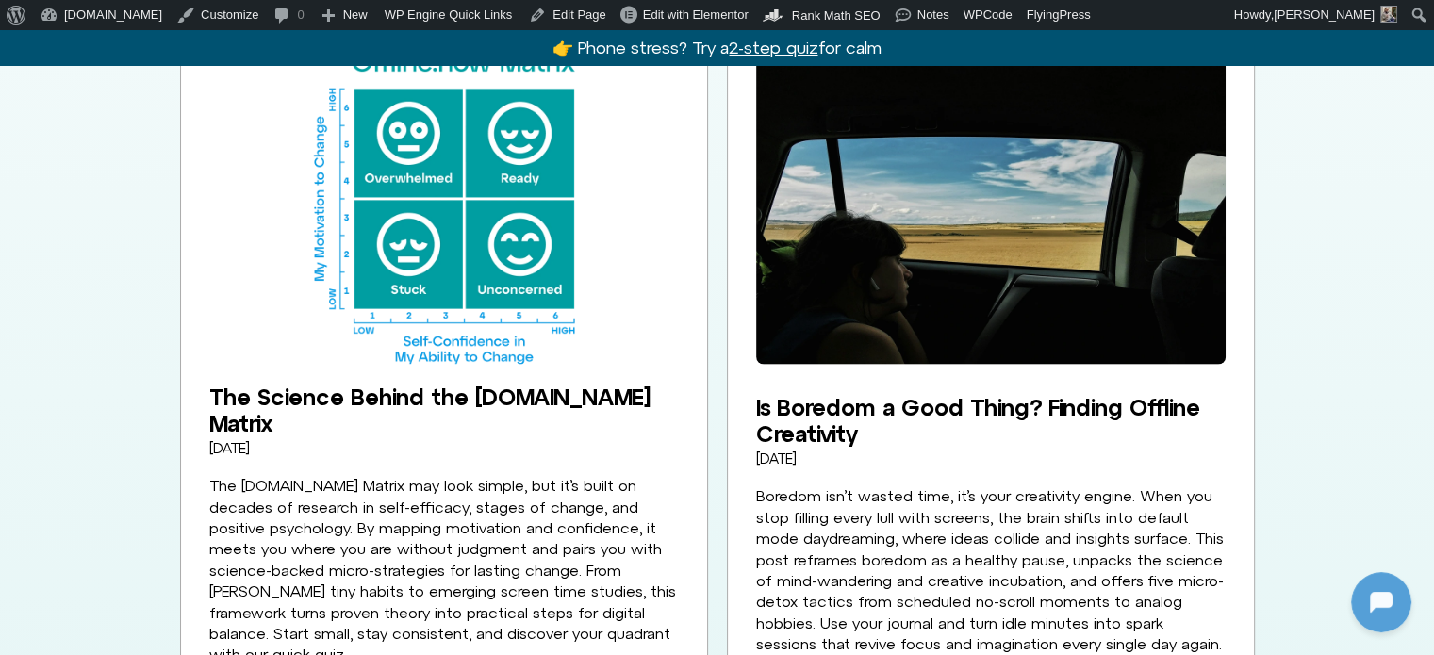
scroll to position [4618, 0]
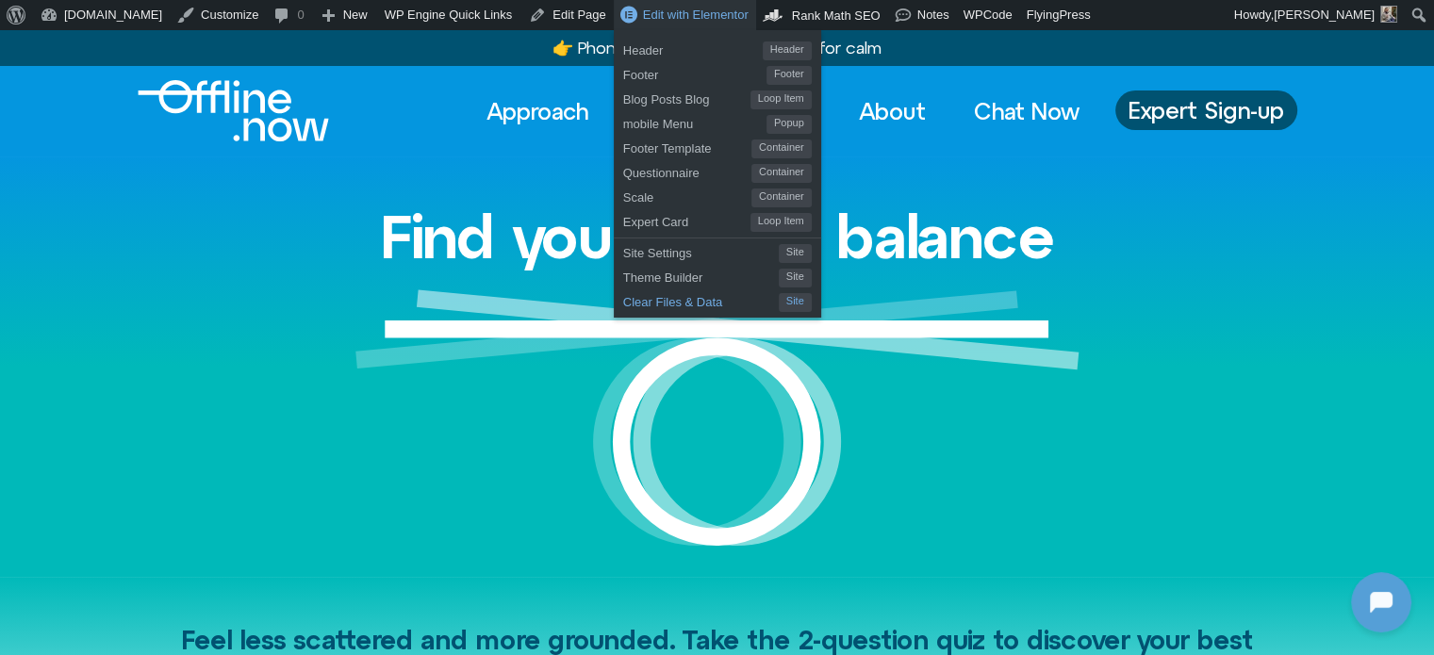
click at [623, 304] on span "Clear Files & Data" at bounding box center [701, 299] width 156 height 25
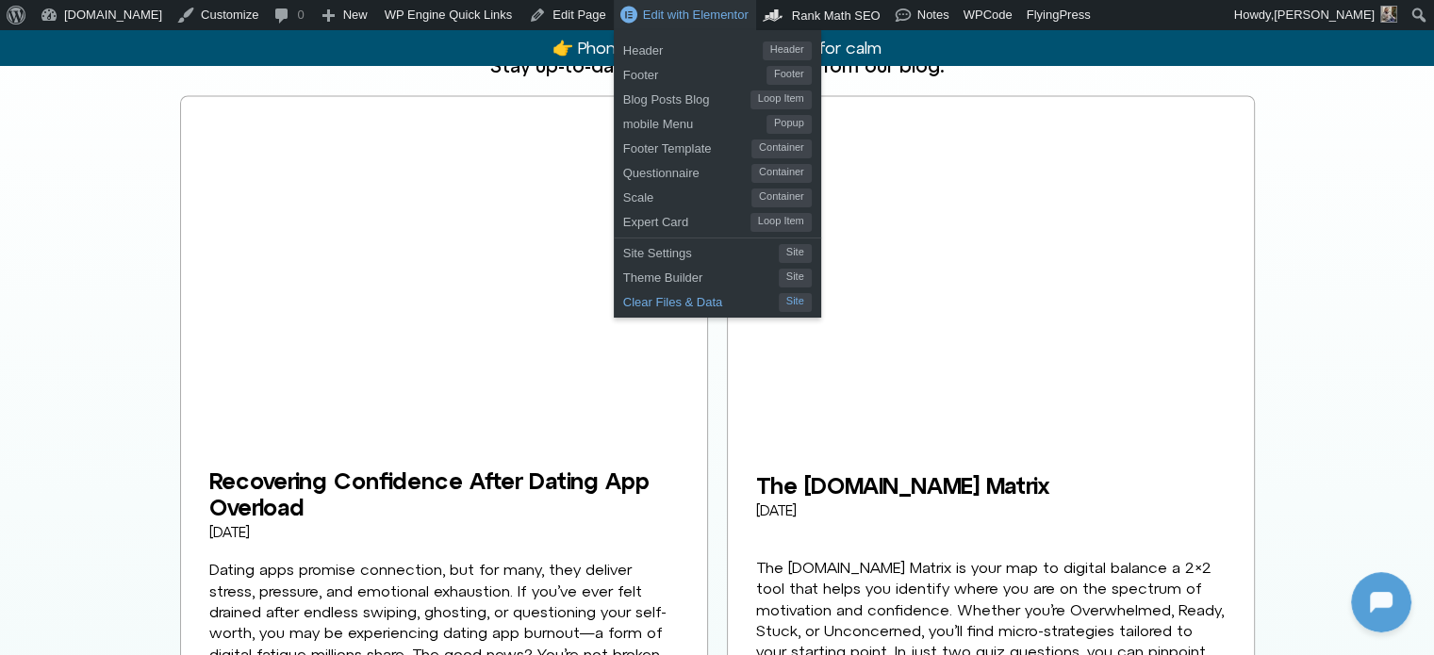
scroll to position [3860, 0]
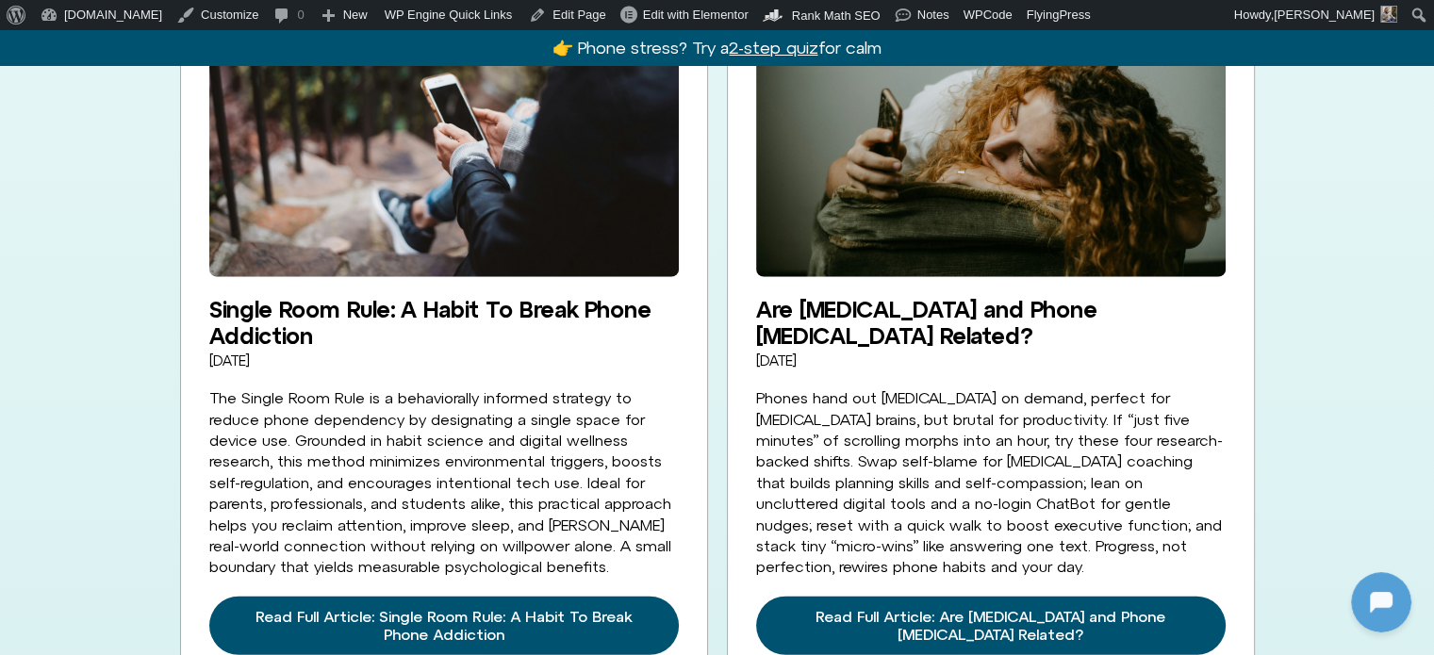
scroll to position [5089, 0]
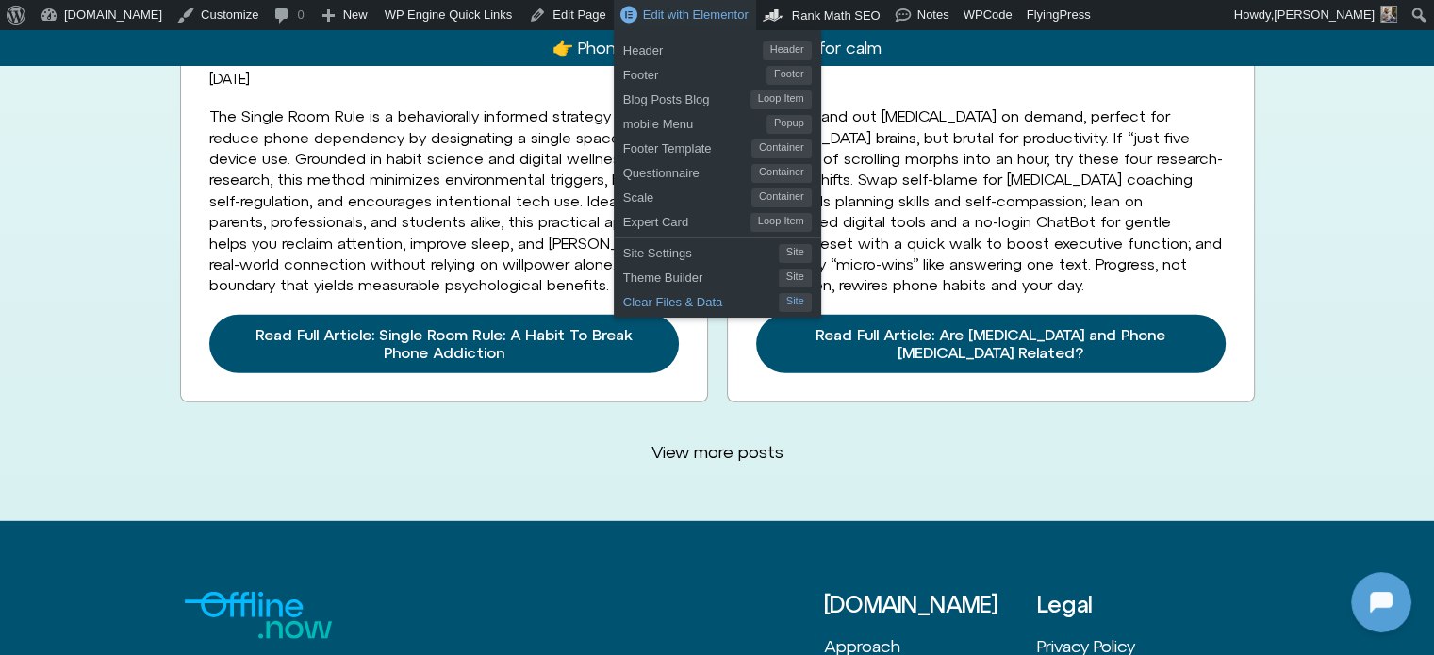
click at [623, 304] on span "Clear Files & Data" at bounding box center [701, 299] width 156 height 25
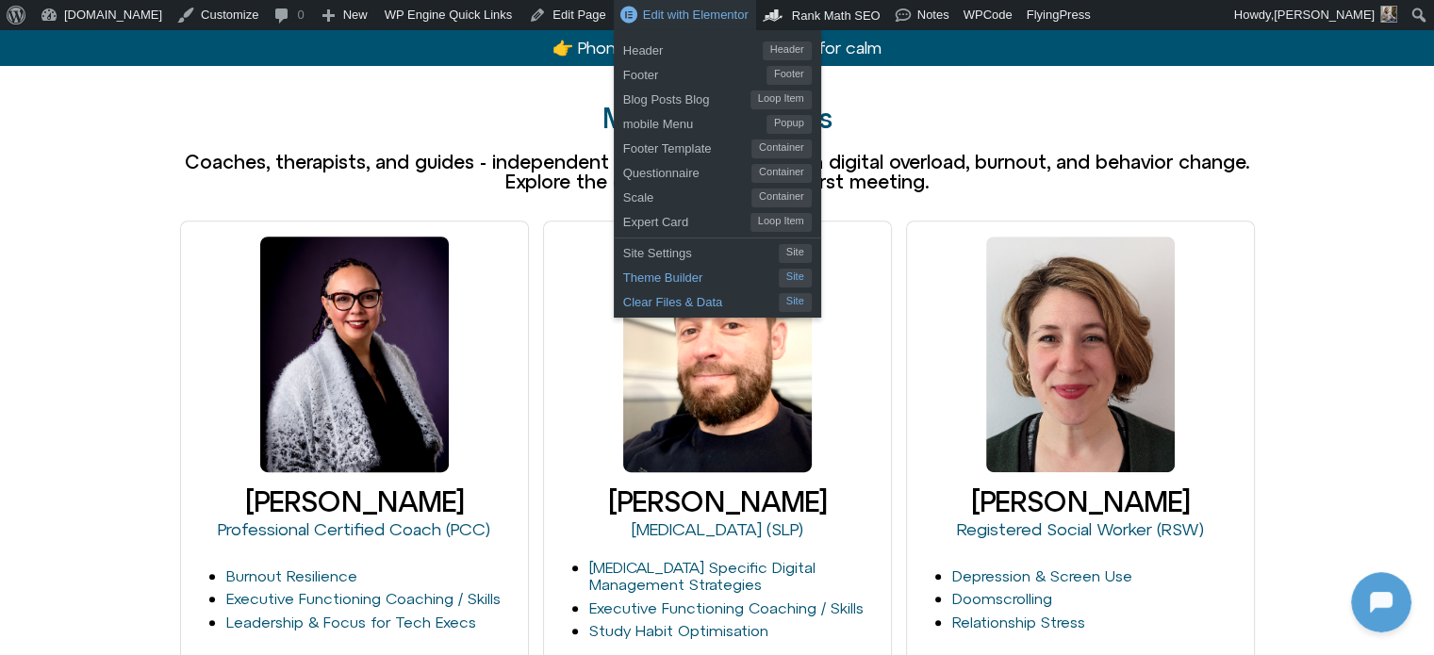
scroll to position [1037, 0]
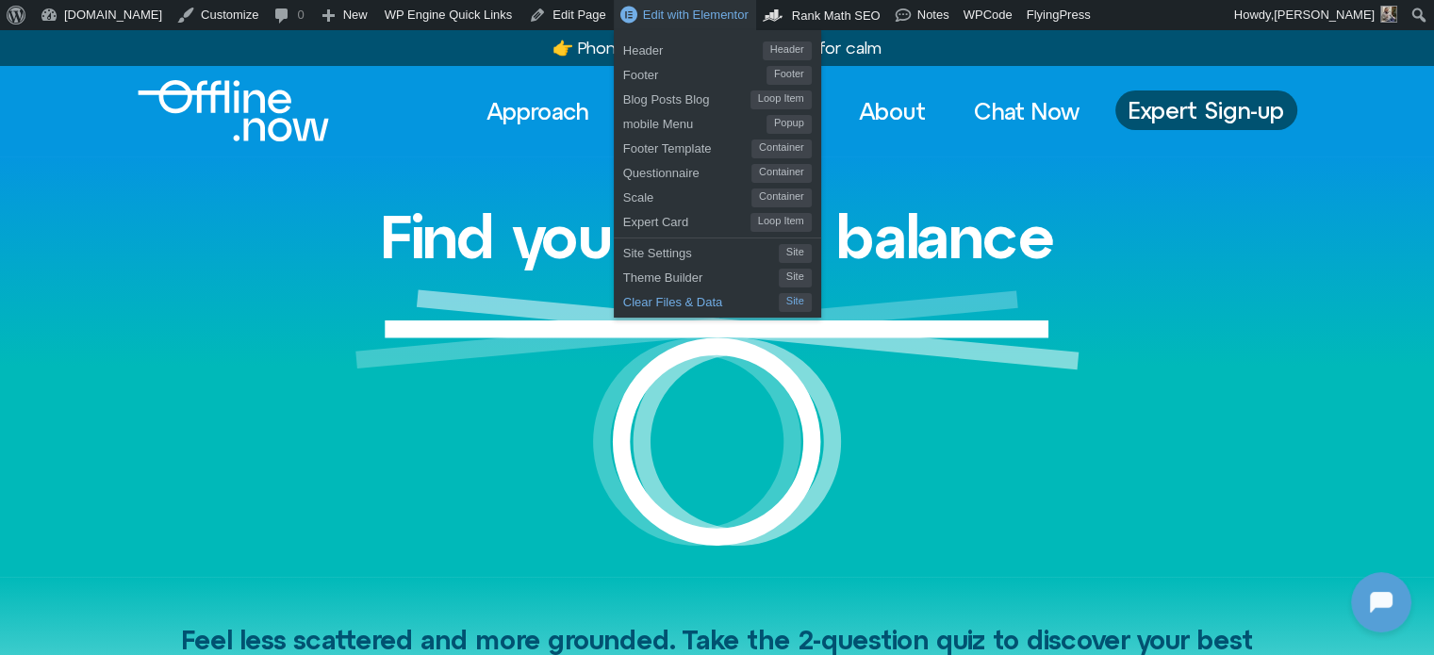
click at [623, 306] on span "Clear Files & Data" at bounding box center [701, 299] width 156 height 25
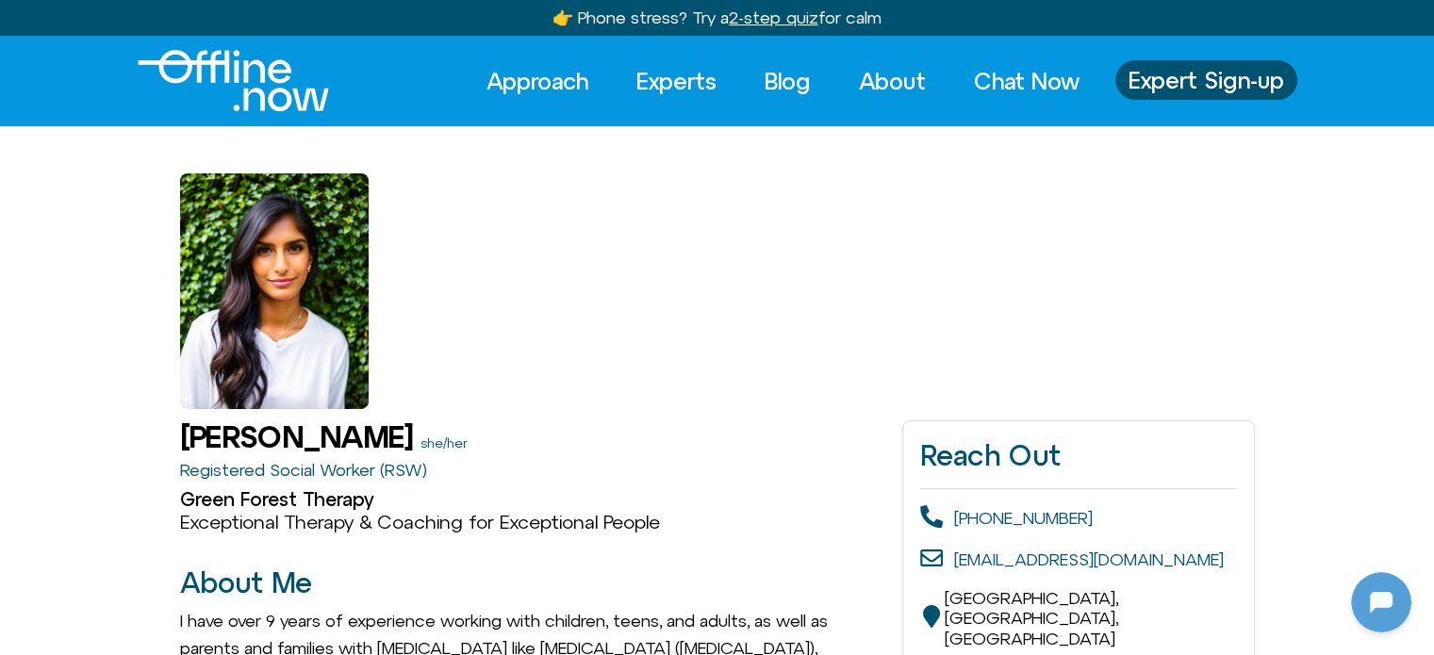
click at [250, 90] on img "Logo" at bounding box center [233, 80] width 191 height 61
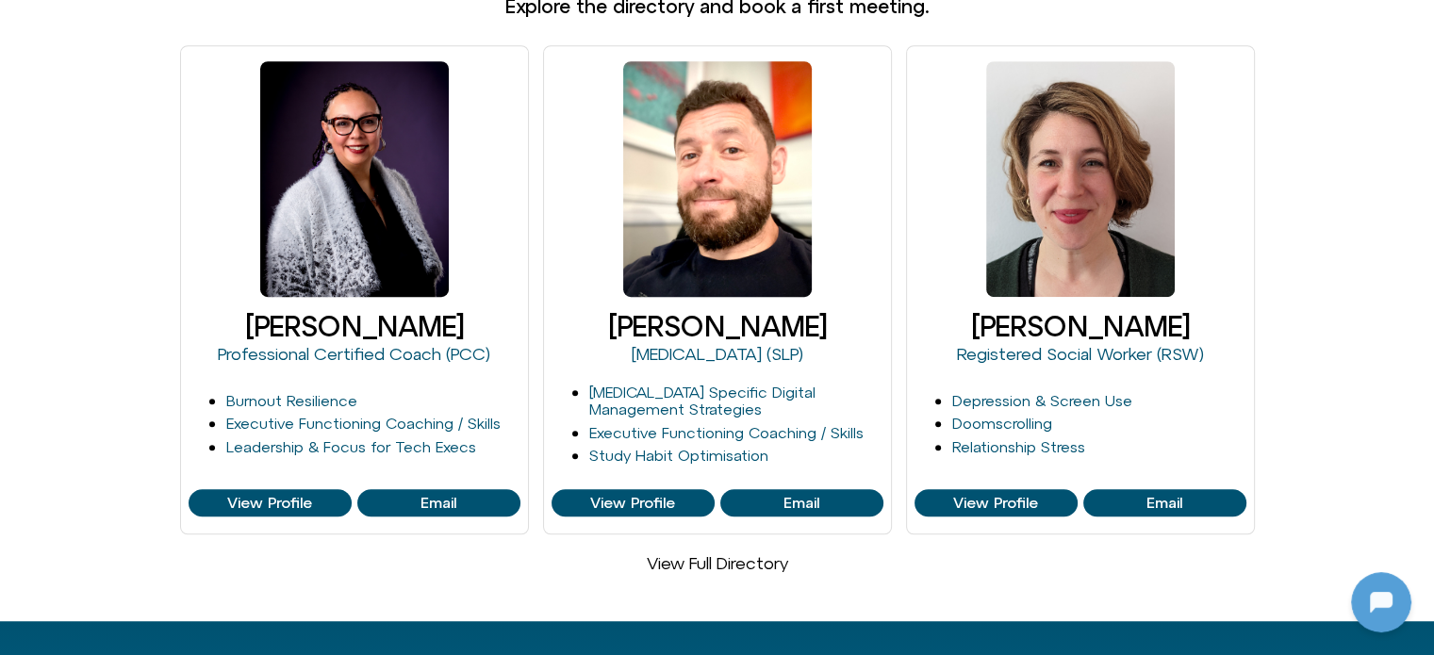
scroll to position [754, 0]
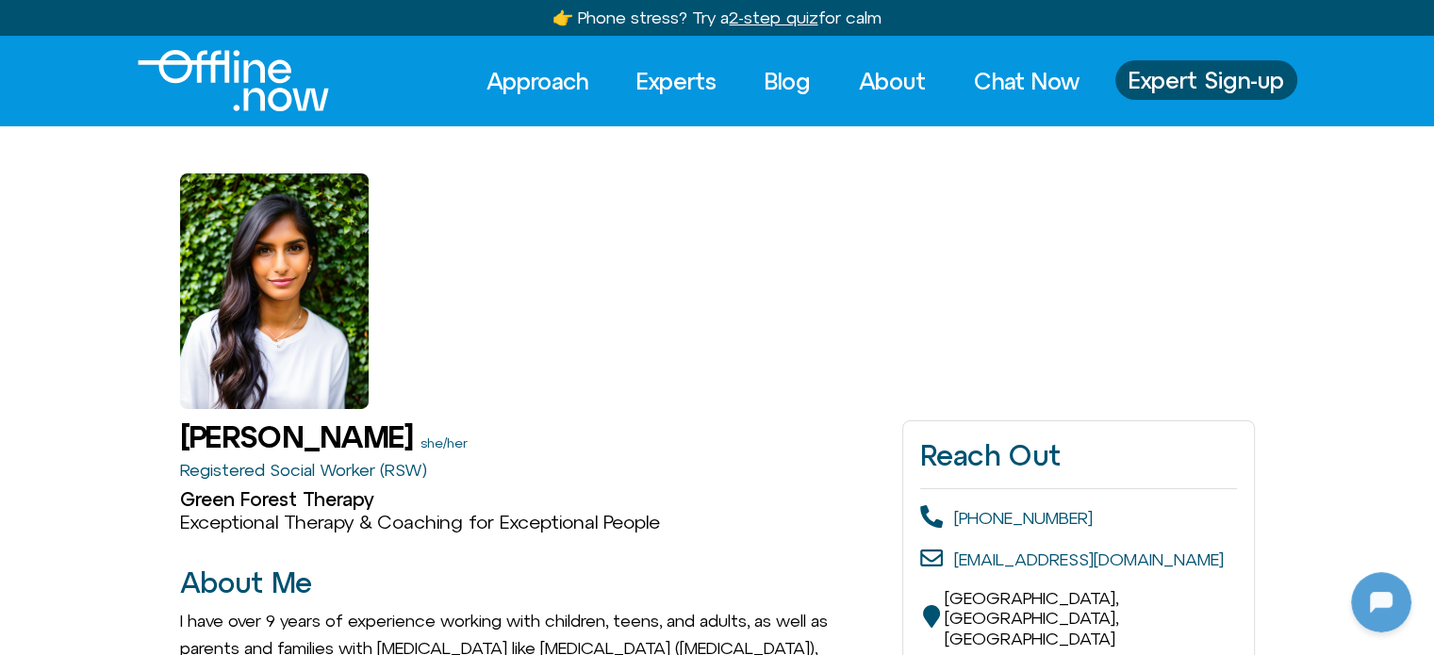
click at [214, 75] on img "Logo" at bounding box center [233, 80] width 191 height 61
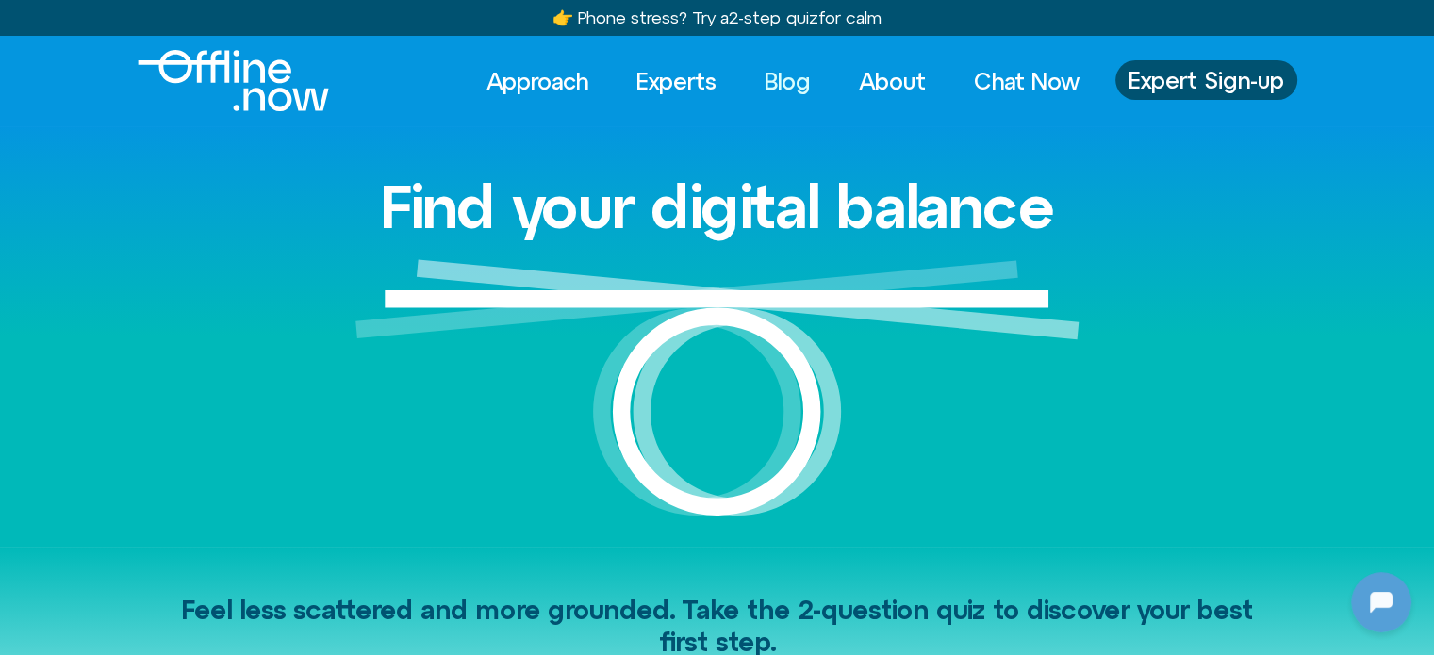
click at [779, 82] on link "Blog" at bounding box center [787, 80] width 80 height 41
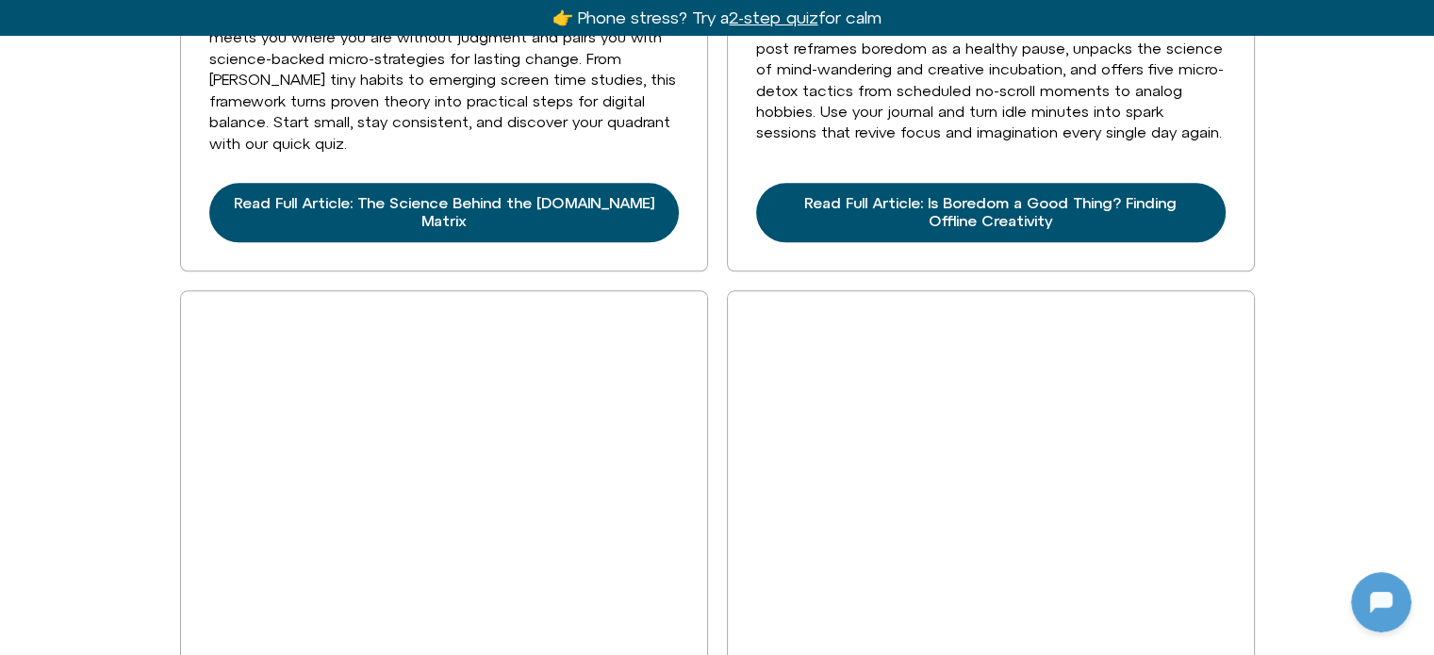
scroll to position [1508, 0]
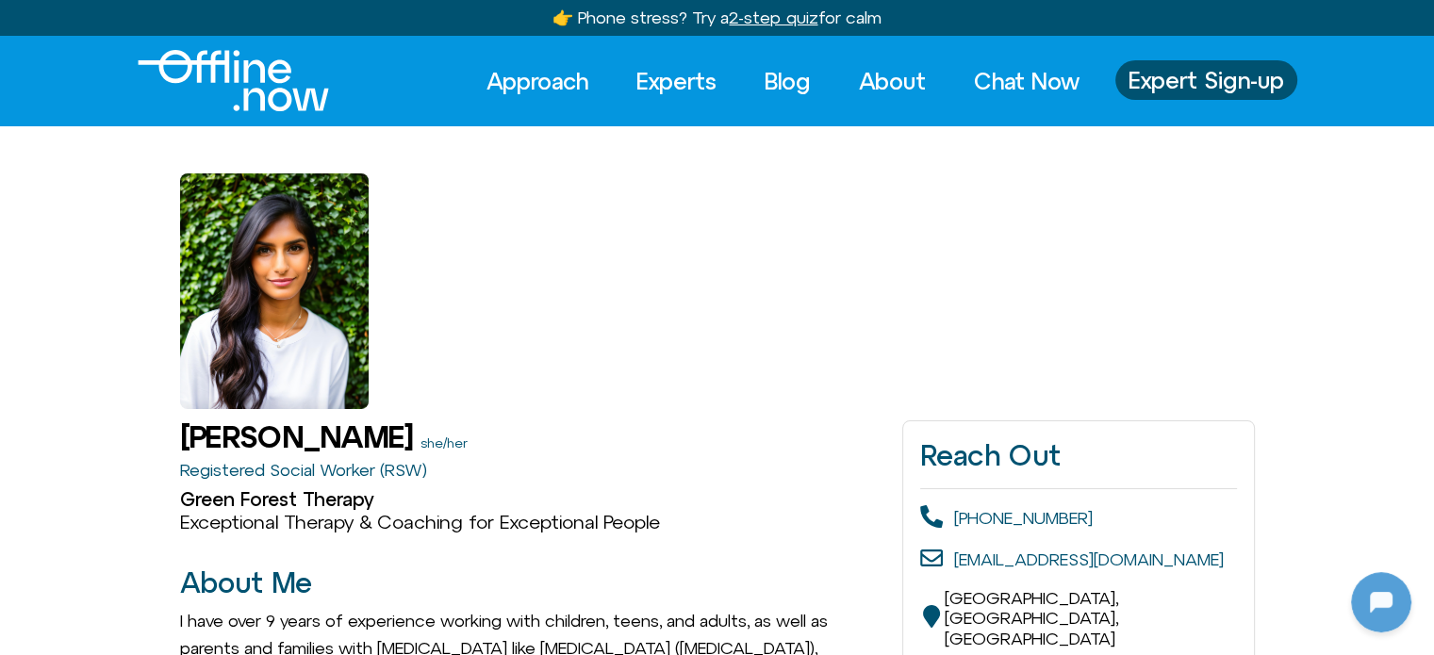
drag, startPoint x: 269, startPoint y: 97, endPoint x: 236, endPoint y: 58, distance: 50.8
click at [268, 96] on img "Logo" at bounding box center [233, 80] width 191 height 61
